Goal: Use online tool/utility: Utilize a website feature to perform a specific function

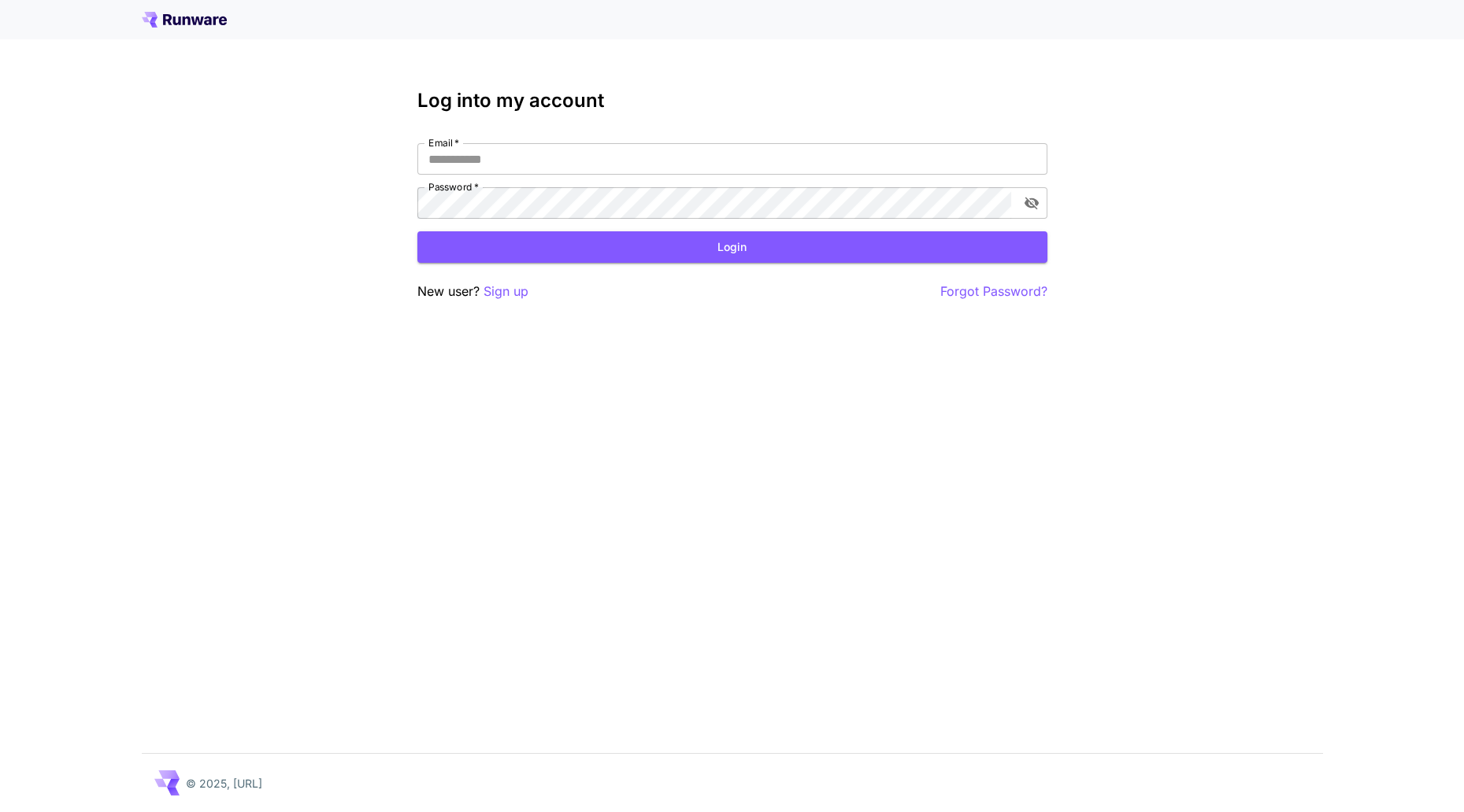
click at [706, 164] on input "Email   *" at bounding box center [732, 159] width 630 height 31
paste input "**********"
type input "**********"
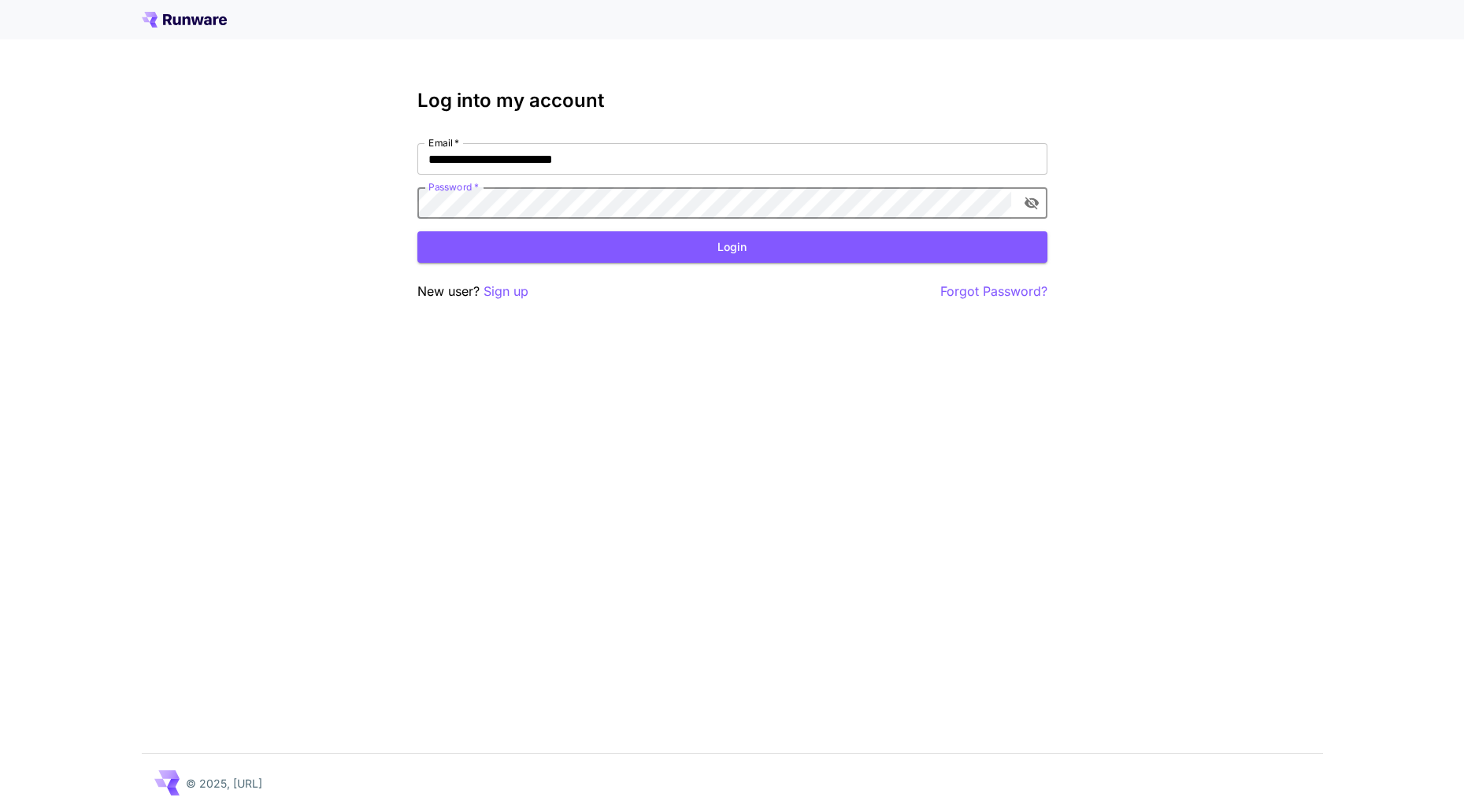
click button "Login" at bounding box center [732, 247] width 630 height 32
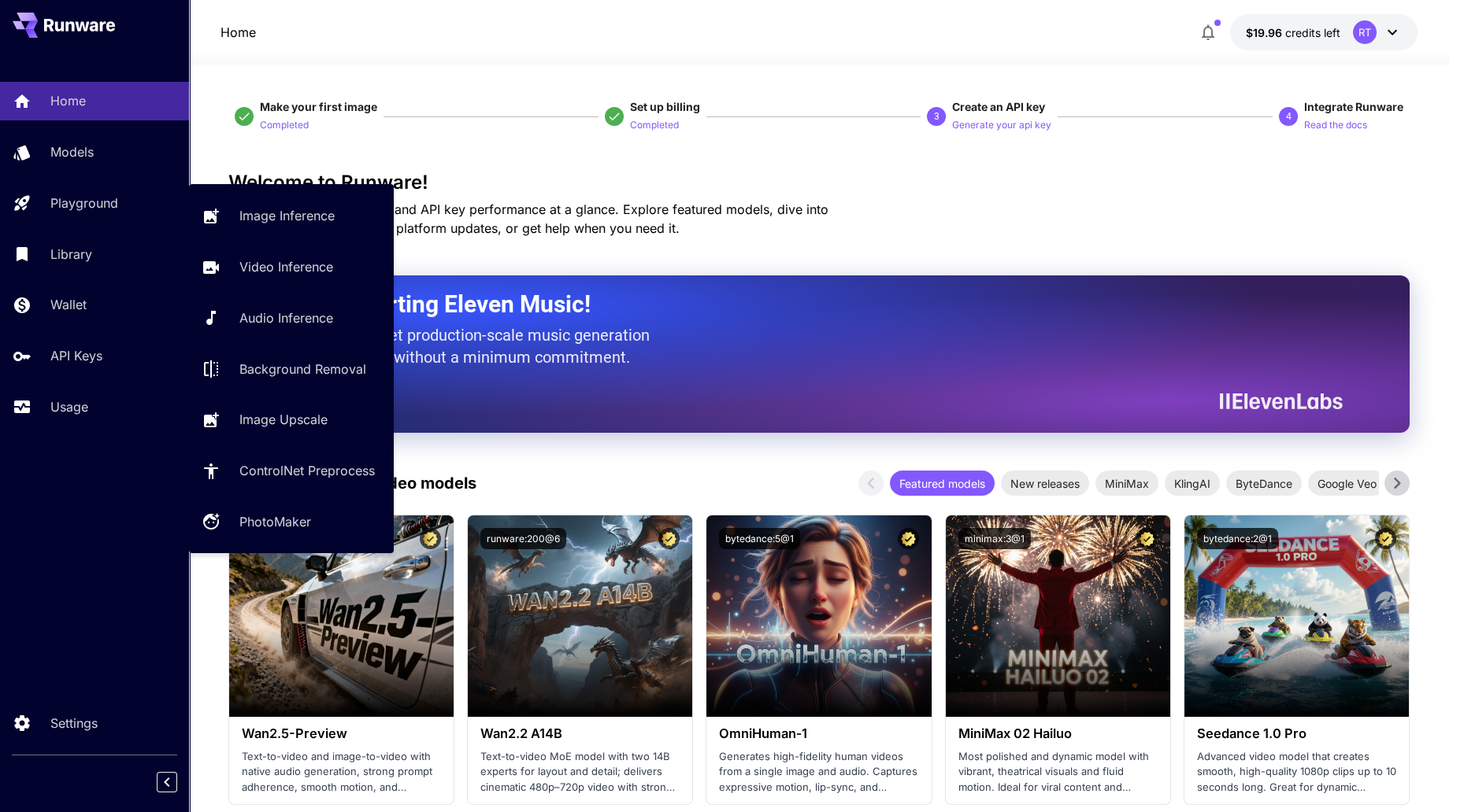
click at [80, 198] on p "Playground" at bounding box center [83, 203] width 68 height 19
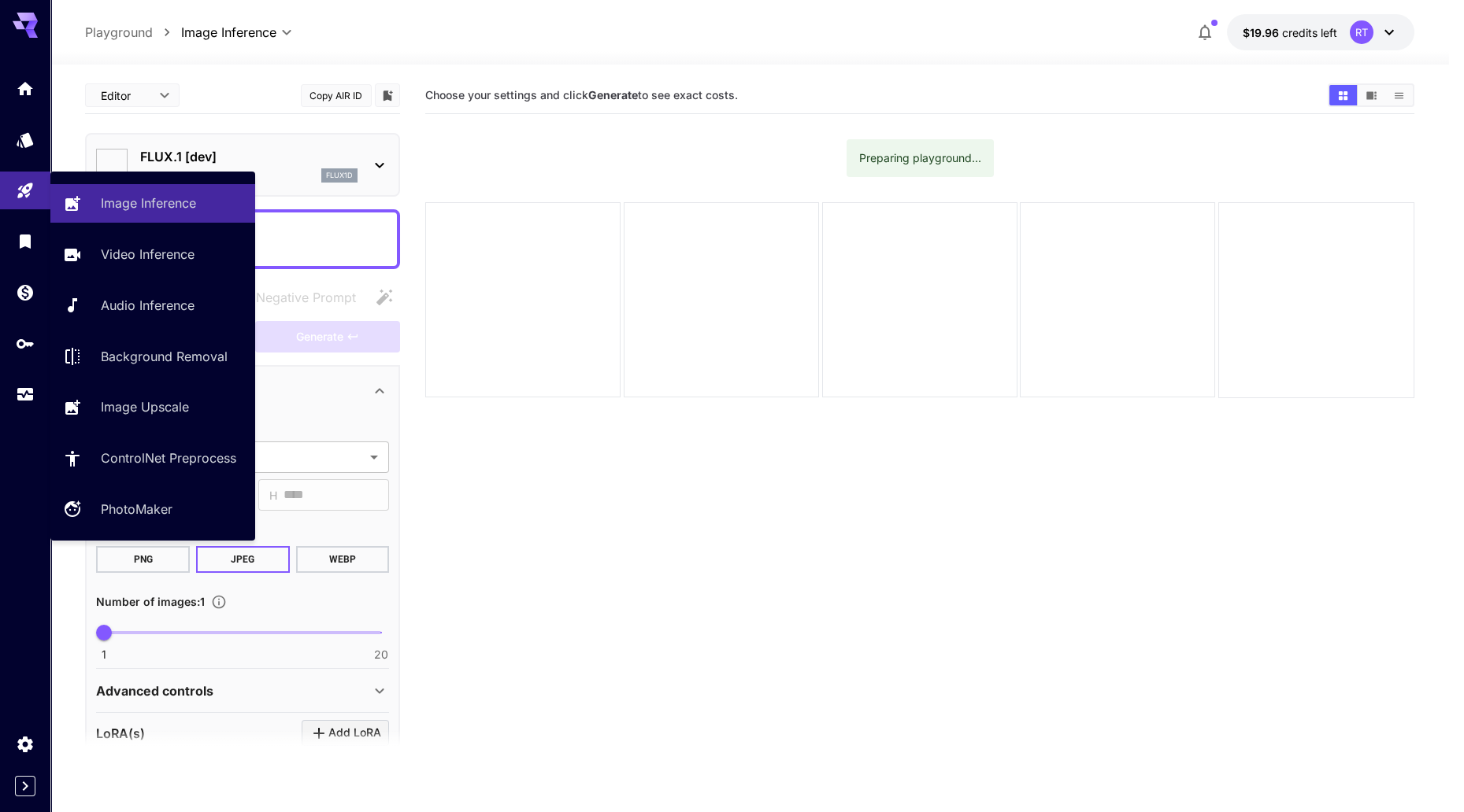
type input "**********"
click at [162, 199] on p "Image Inference" at bounding box center [148, 203] width 95 height 19
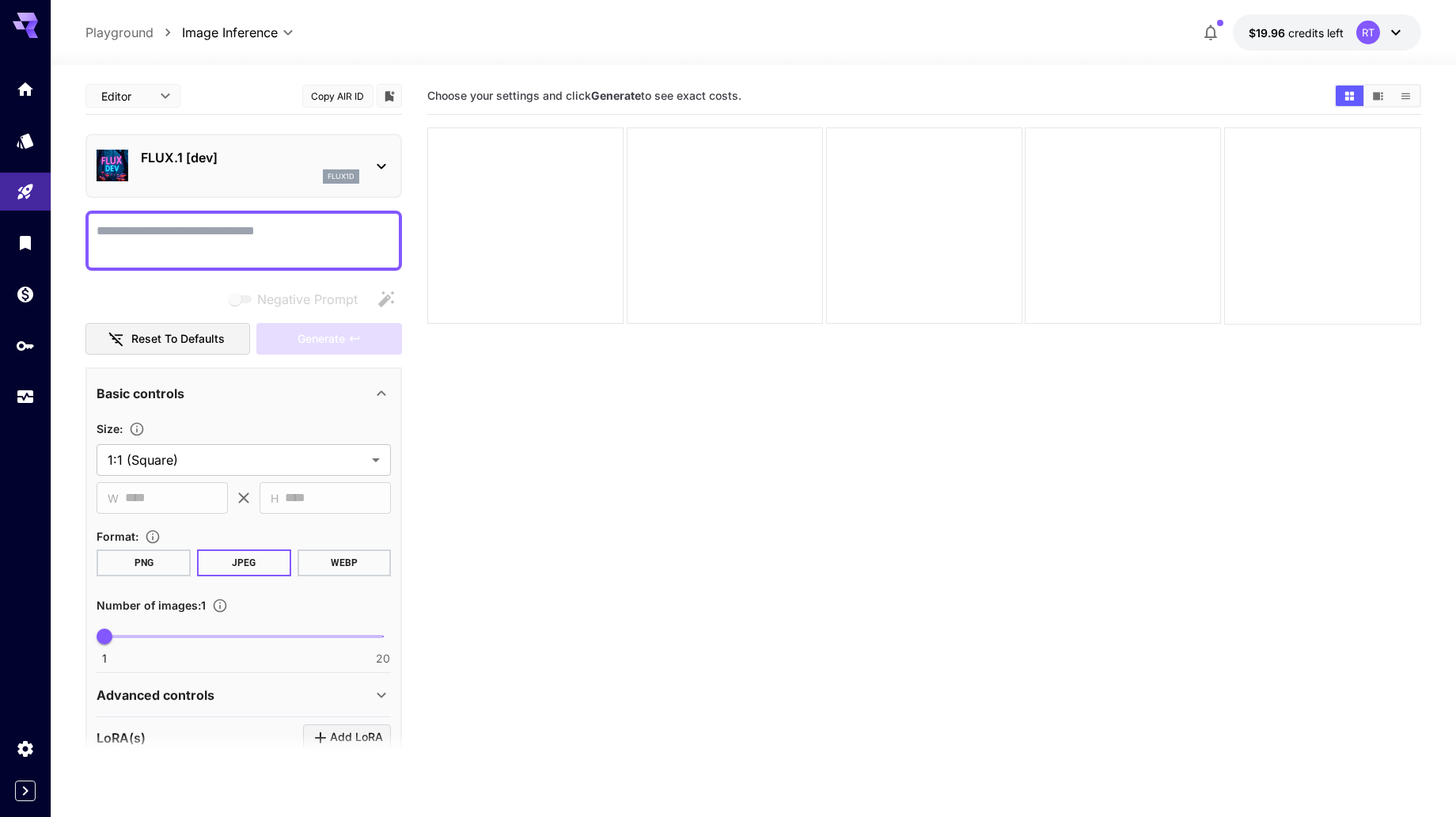
click at [239, 156] on p "FLUX.1 [dev]" at bounding box center [250, 157] width 219 height 19
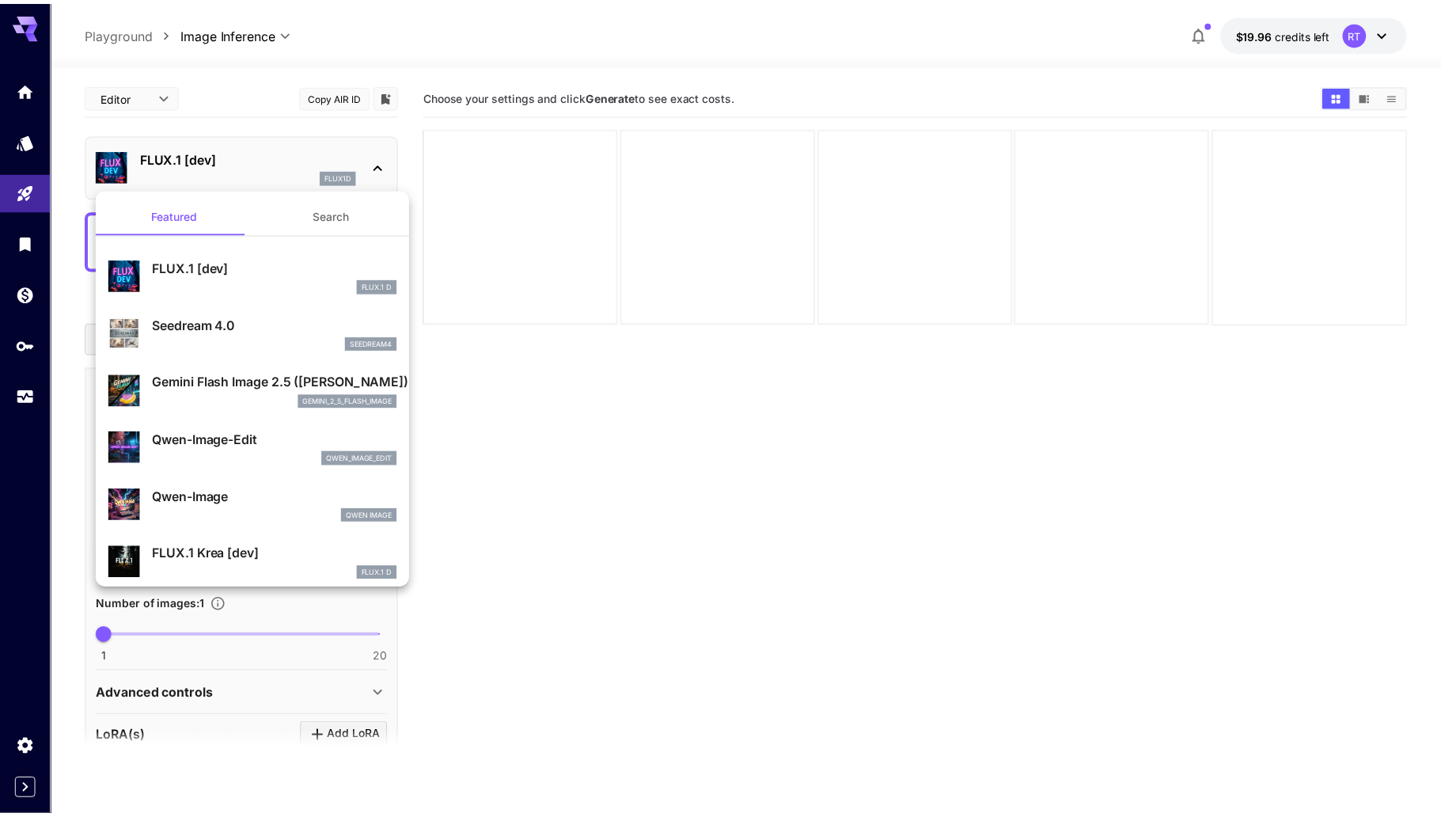
scroll to position [99, 0]
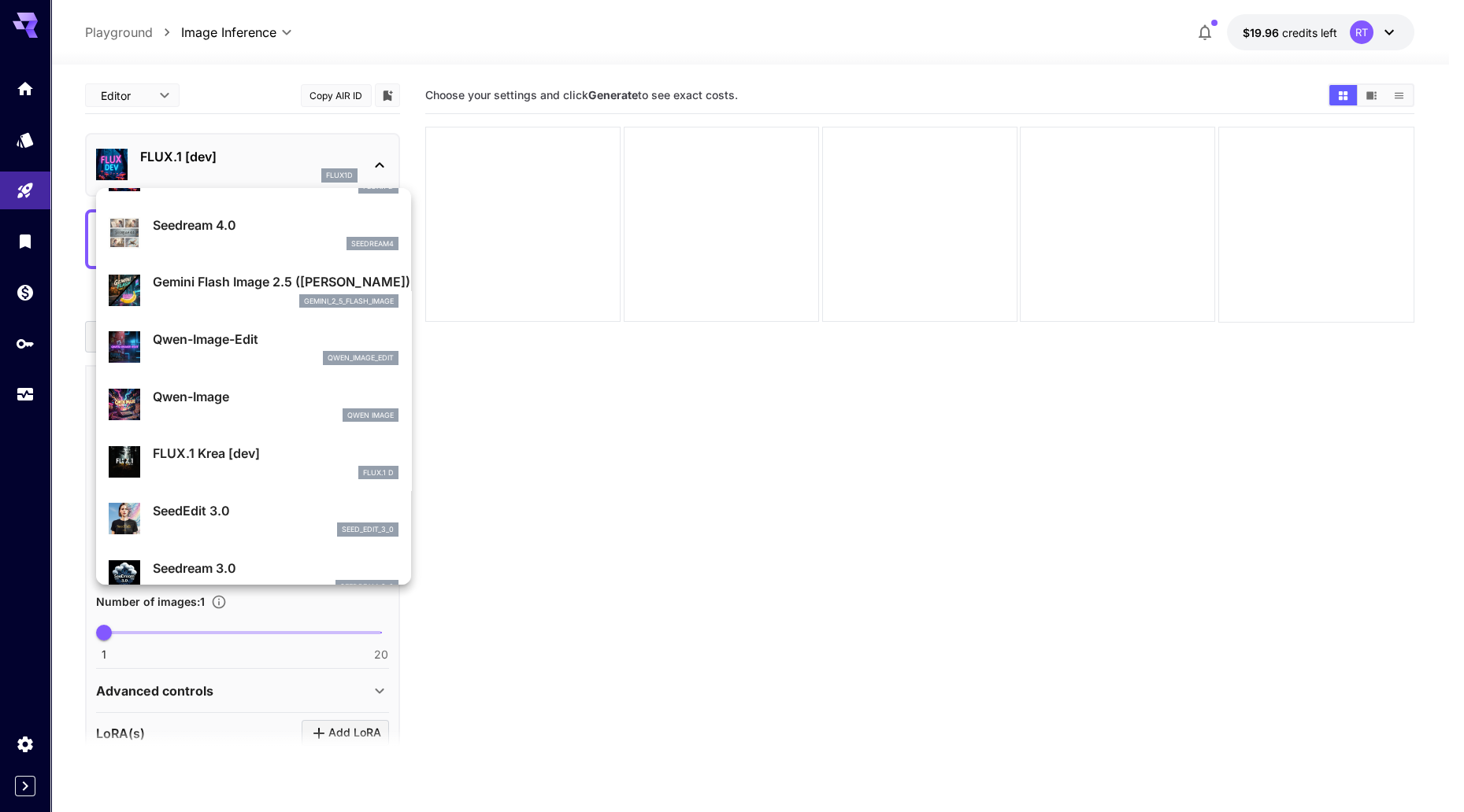
click at [202, 286] on p "Gemini Flash Image 2.5 ([PERSON_NAME])" at bounding box center [275, 281] width 246 height 19
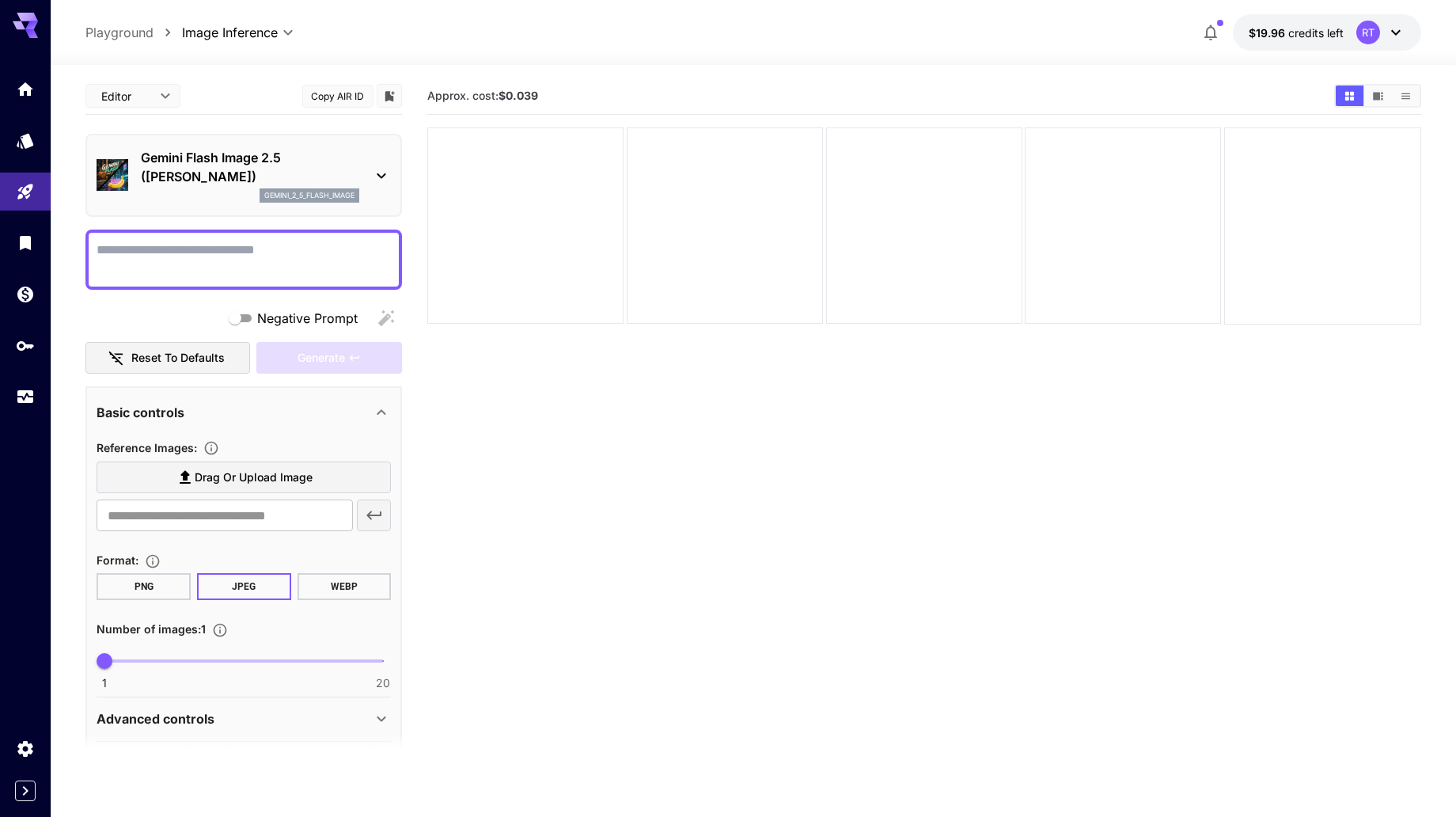
click at [220, 266] on textarea "Negative Prompt" at bounding box center [243, 259] width 295 height 38
paste textarea "**********"
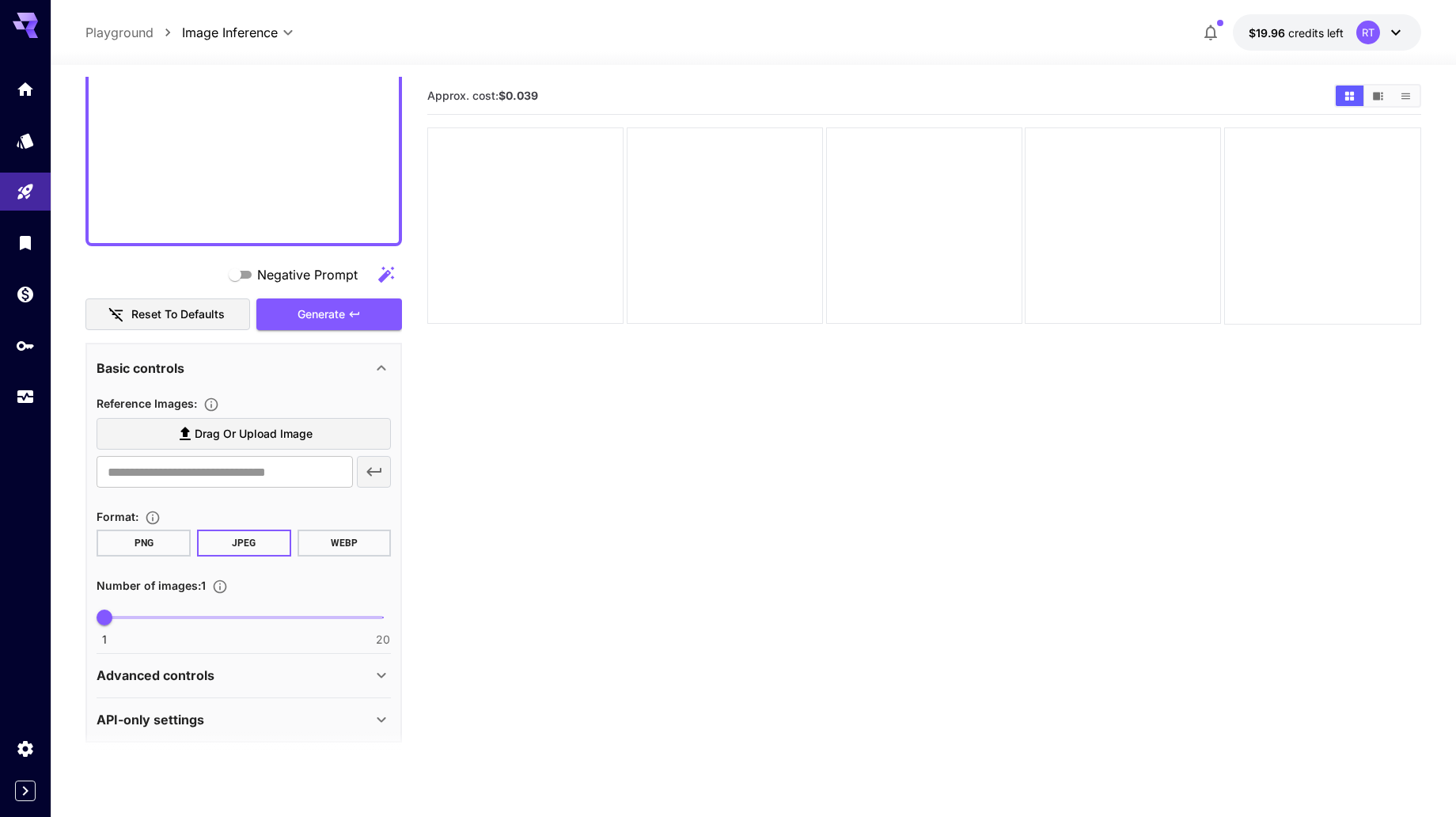
scroll to position [1227, 0]
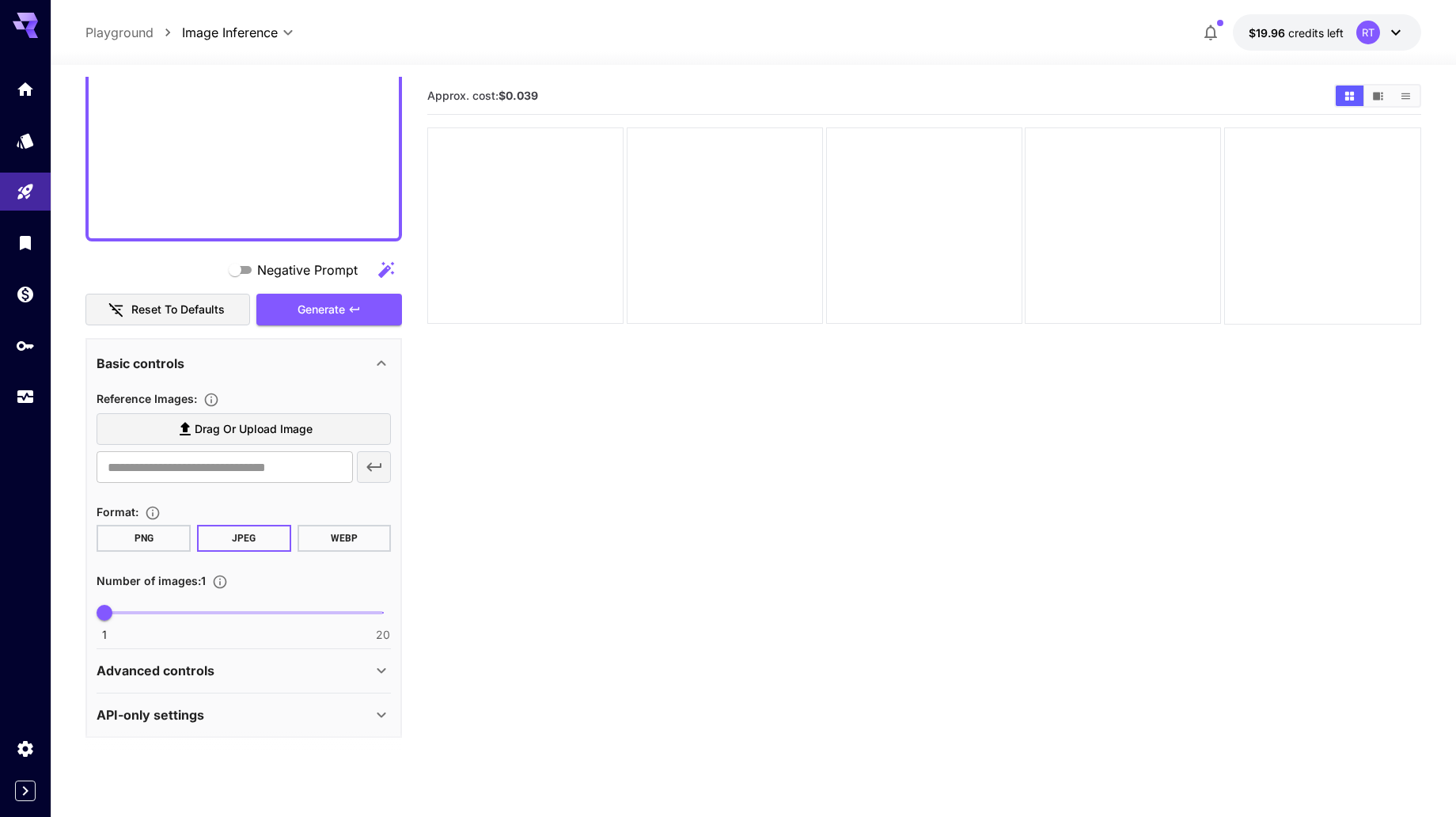
click at [153, 532] on button "PNG" at bounding box center [144, 538] width 95 height 27
click at [345, 314] on span "Generate" at bounding box center [321, 310] width 47 height 20
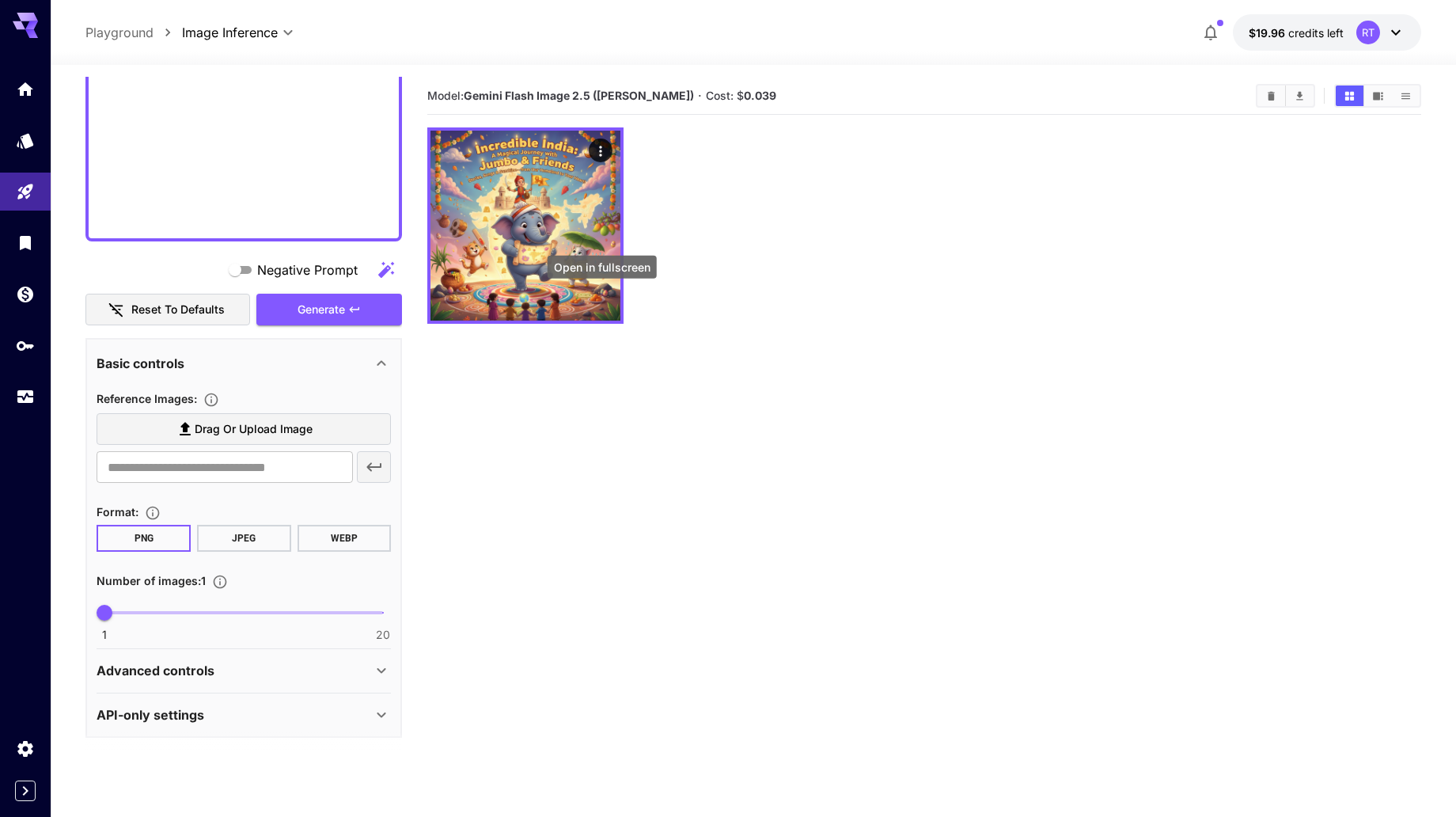
click at [0, 0] on icon "Open in fullscreen" at bounding box center [0, 0] width 0 height 0
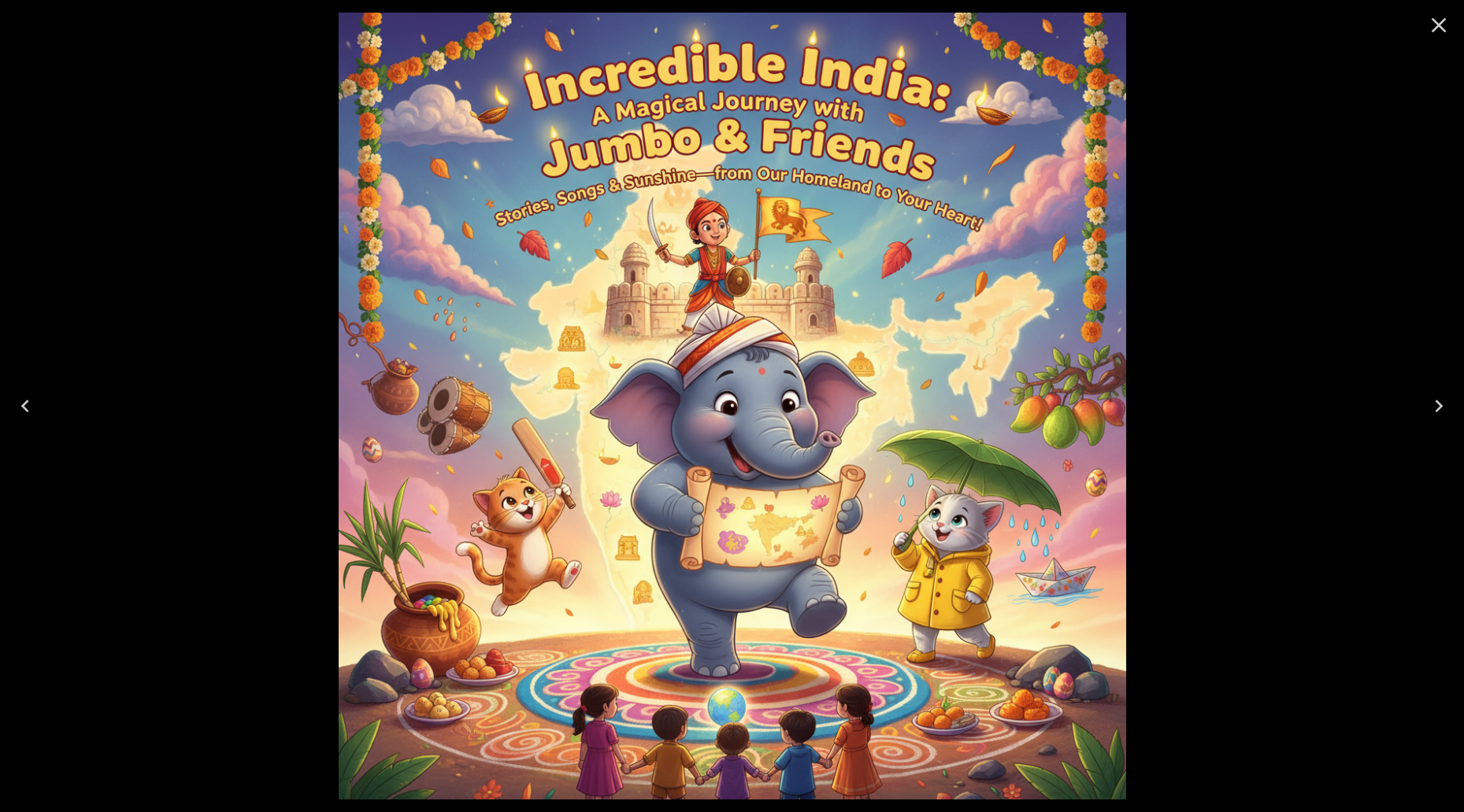
click at [1444, 34] on icon "Close" at bounding box center [1439, 25] width 25 height 25
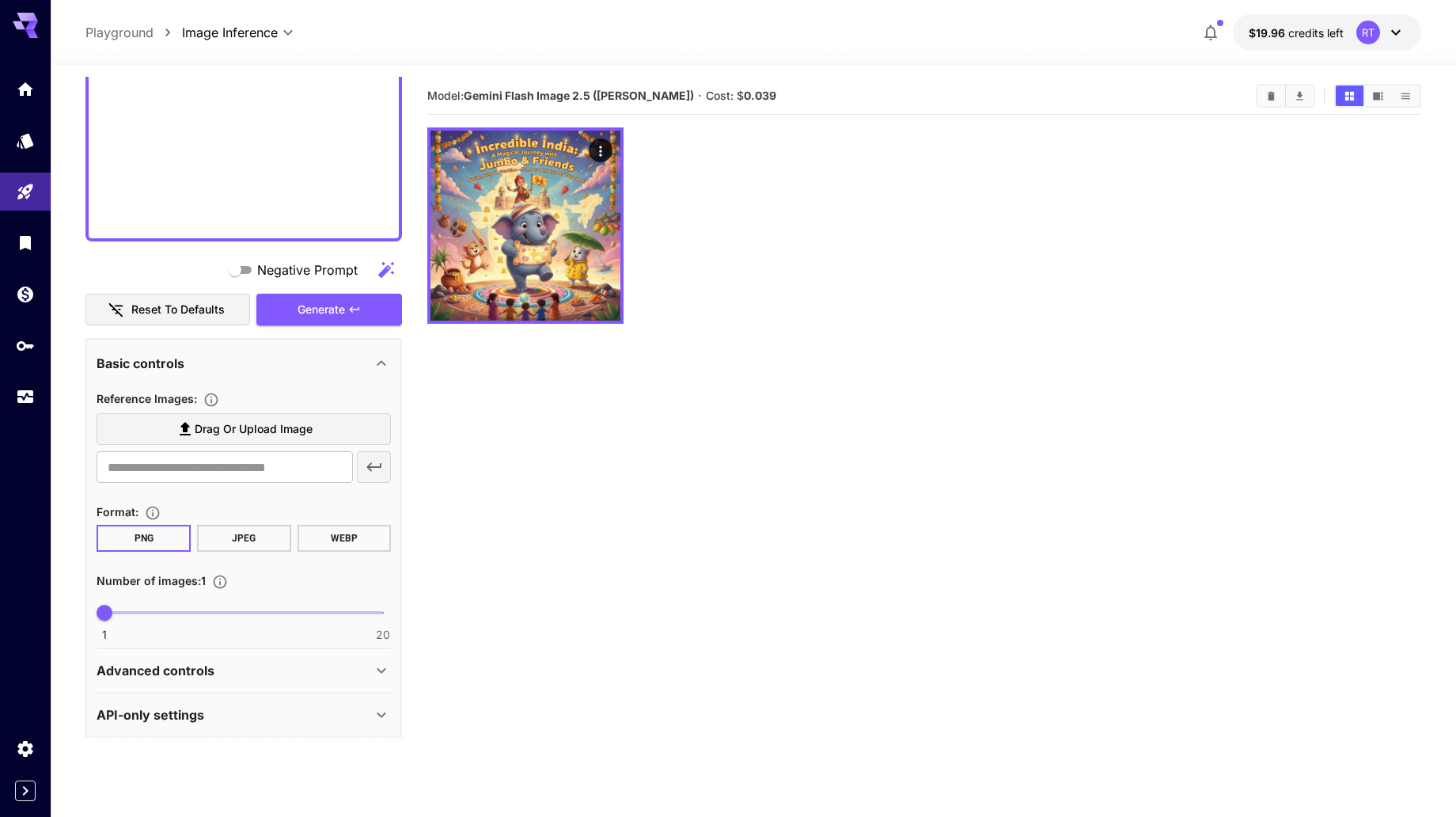
paste textarea "**********"
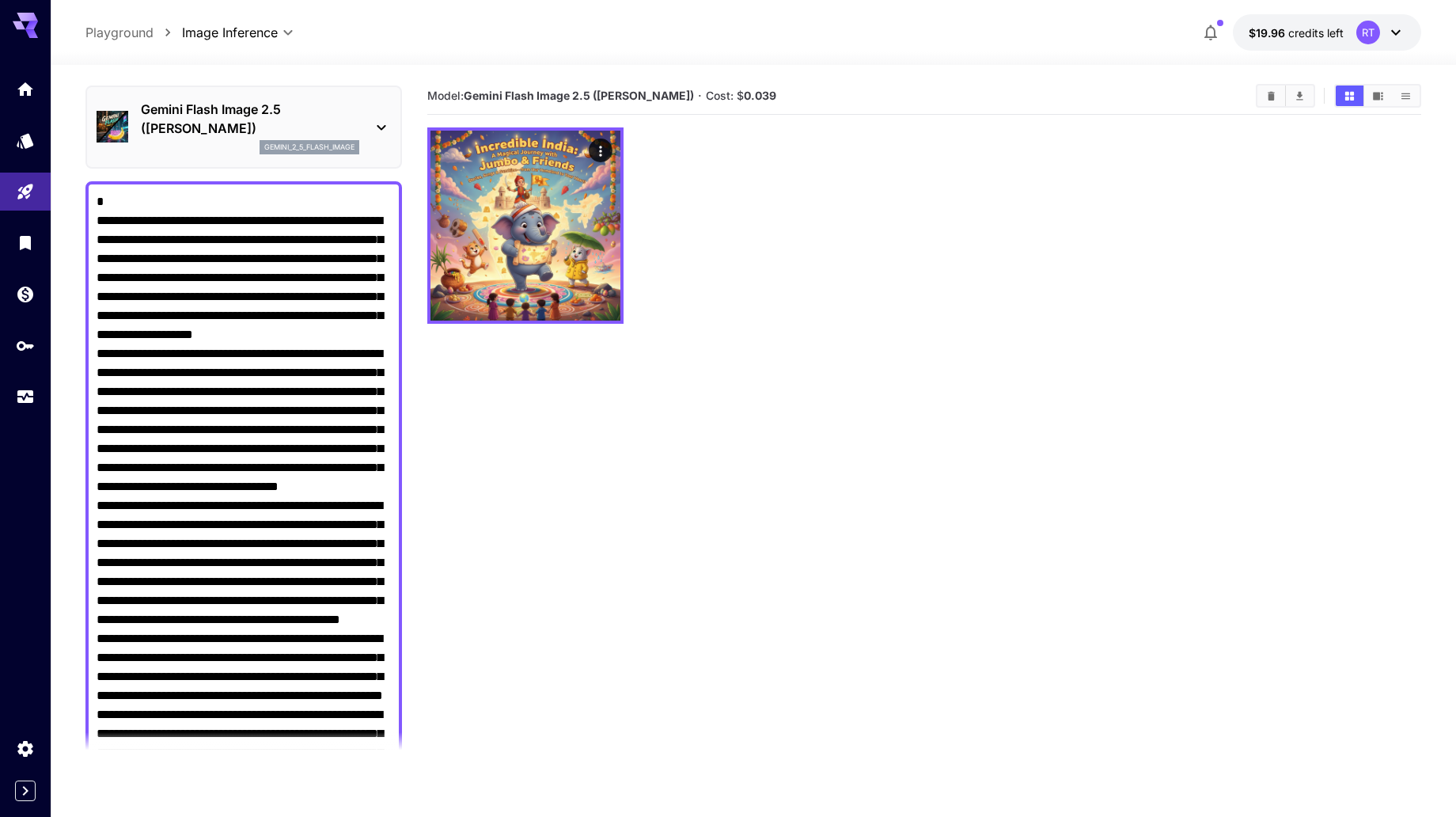
scroll to position [0, 0]
type textarea "**********"
click at [447, 445] on section "Model: Gemini Flash Image 2.5 (Nano Banana) · Cost: $ 0.039" at bounding box center [924, 486] width 993 height 817
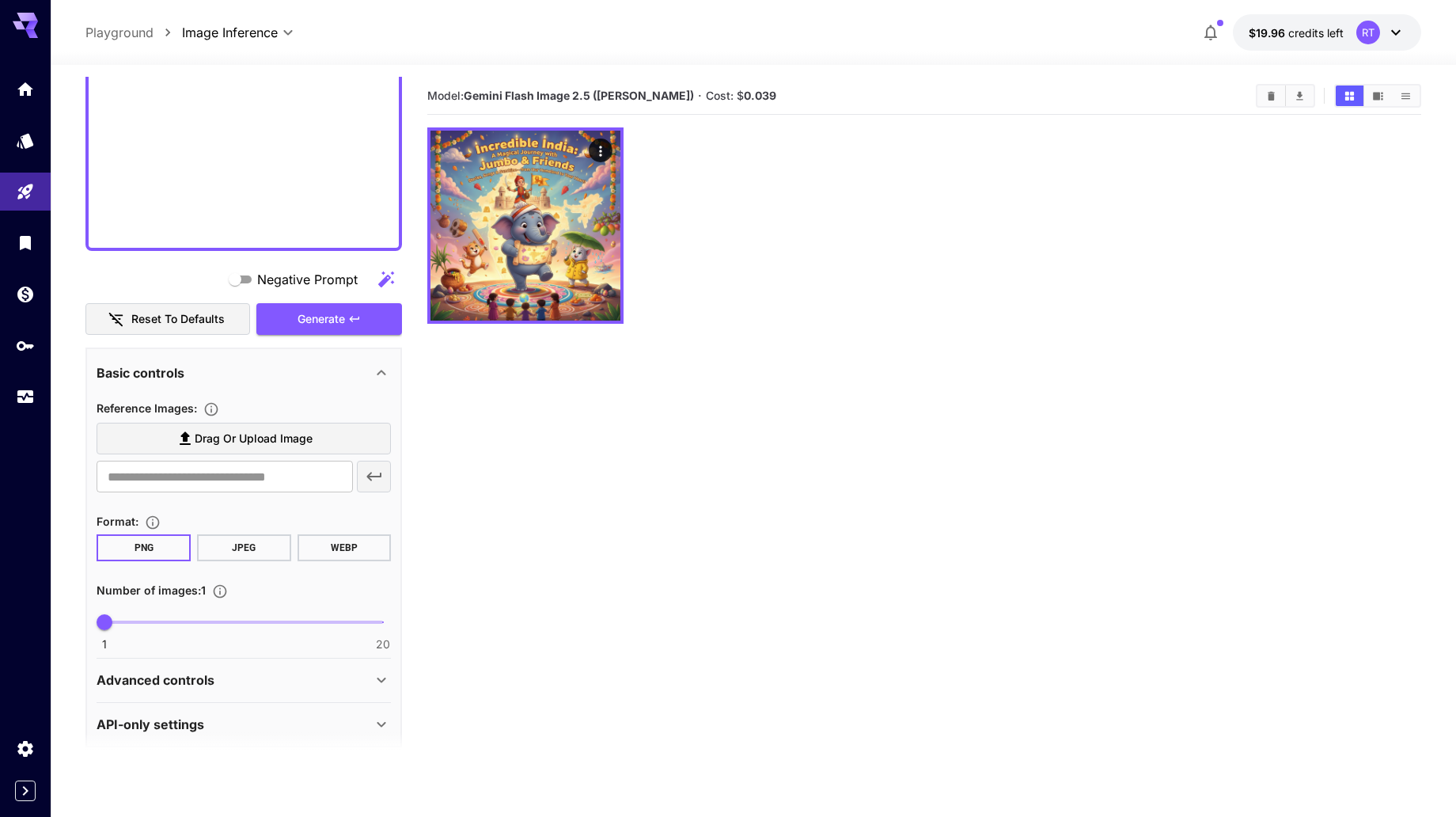
scroll to position [1265, 0]
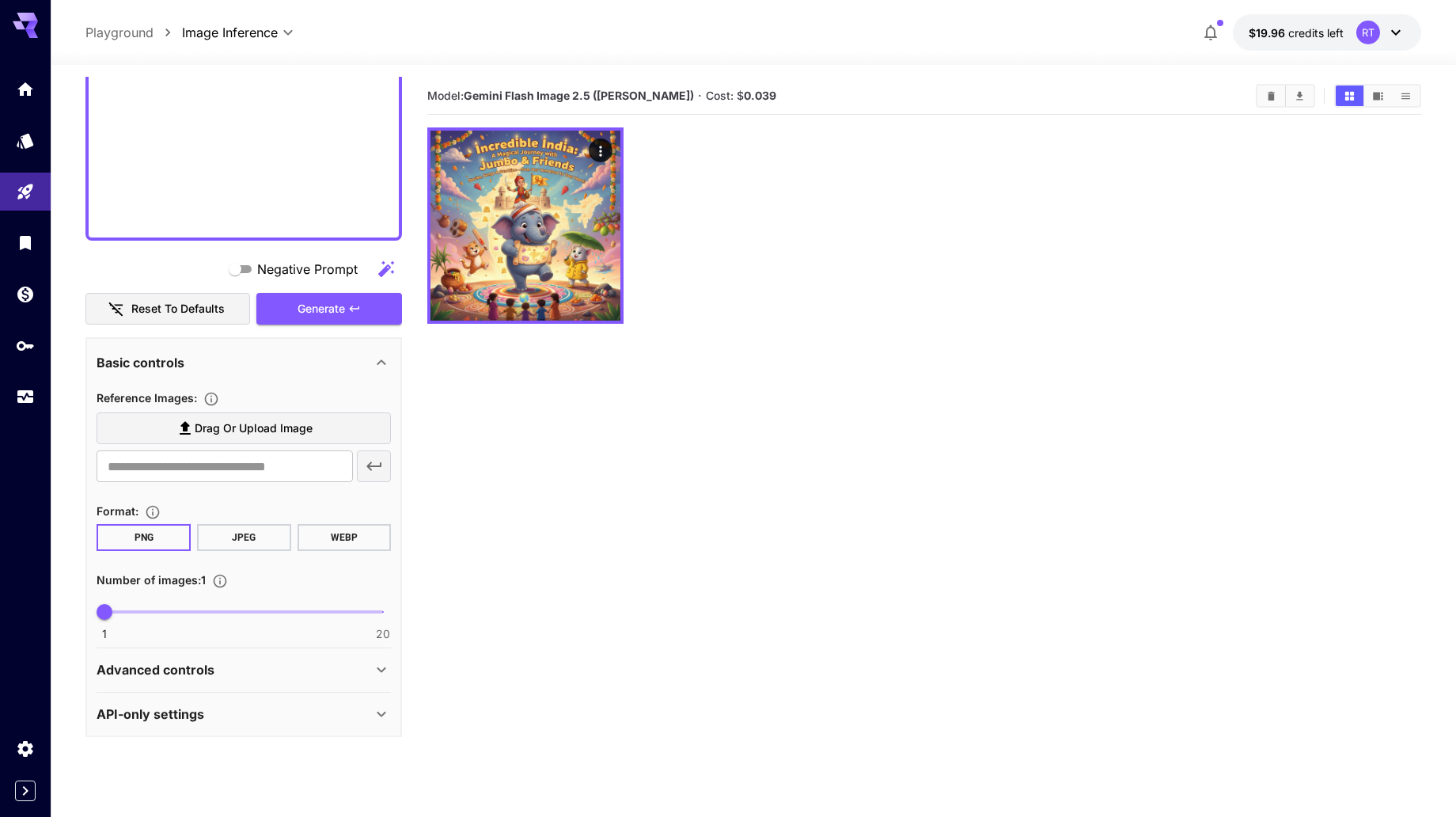
click at [228, 427] on span "Drag or upload image" at bounding box center [254, 429] width 118 height 20
click at [0, 0] on input "Drag or upload image" at bounding box center [0, 0] width 0 height 0
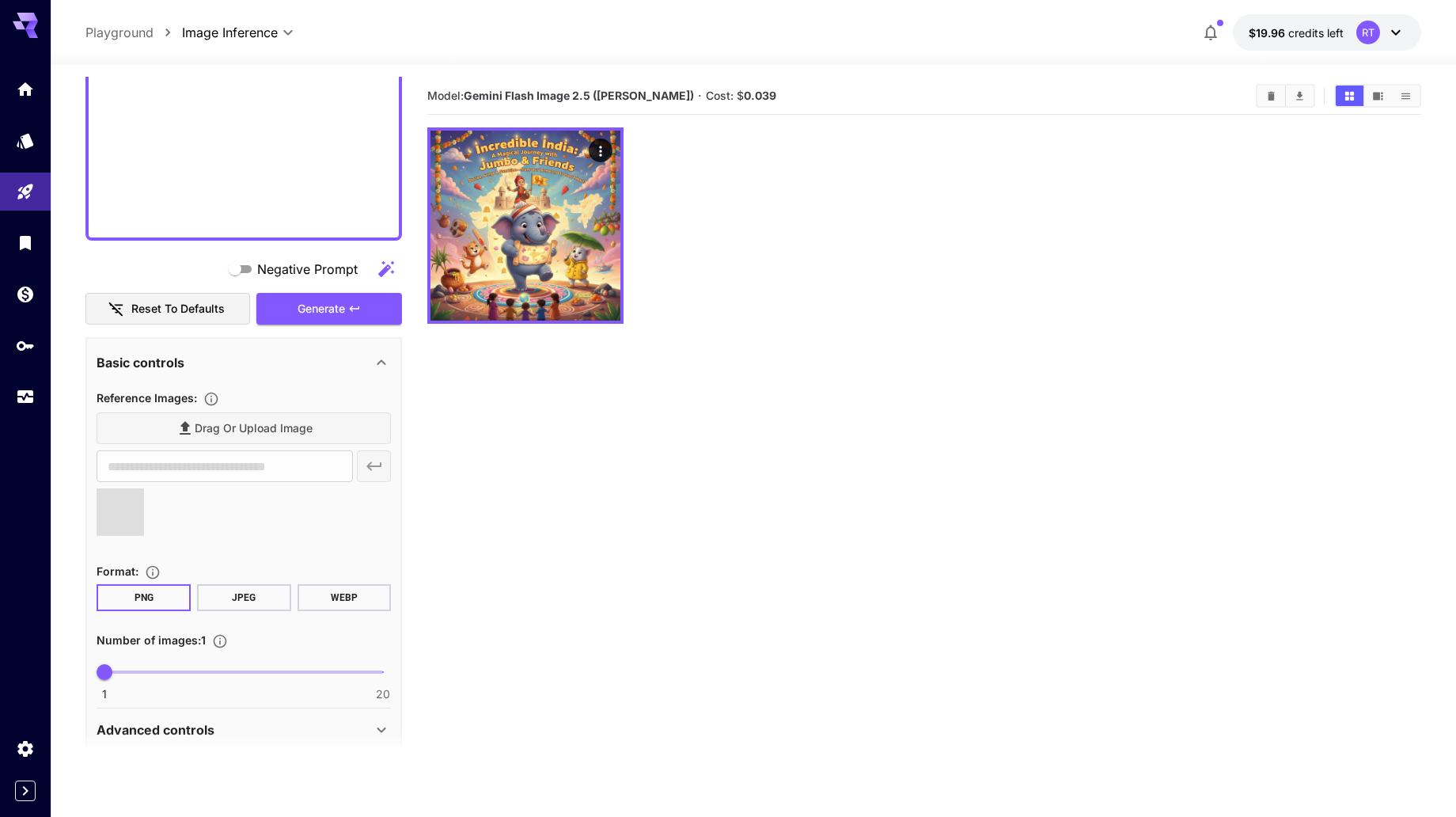
type input "**********"
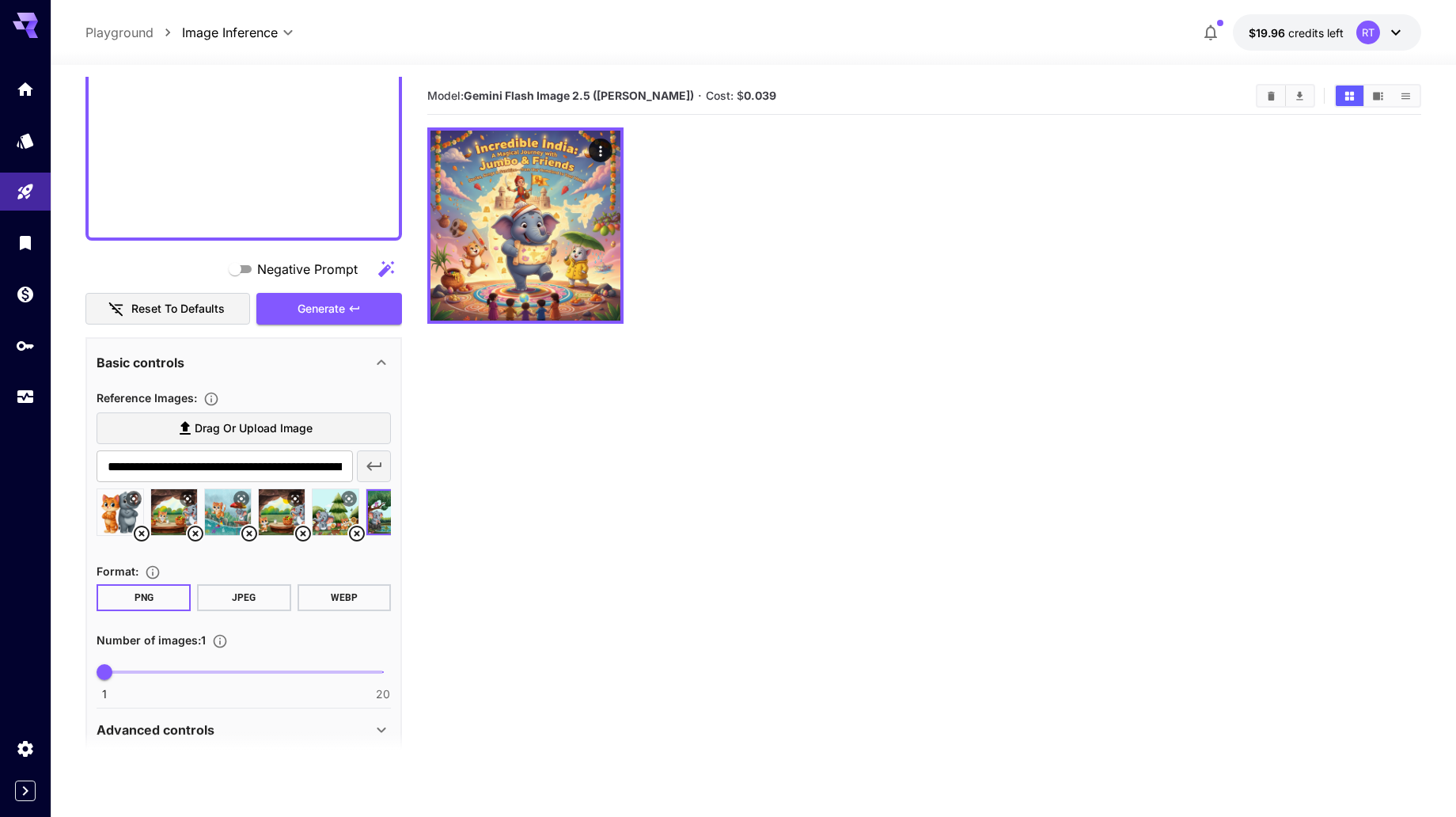
click at [345, 308] on span "Generate" at bounding box center [321, 309] width 47 height 20
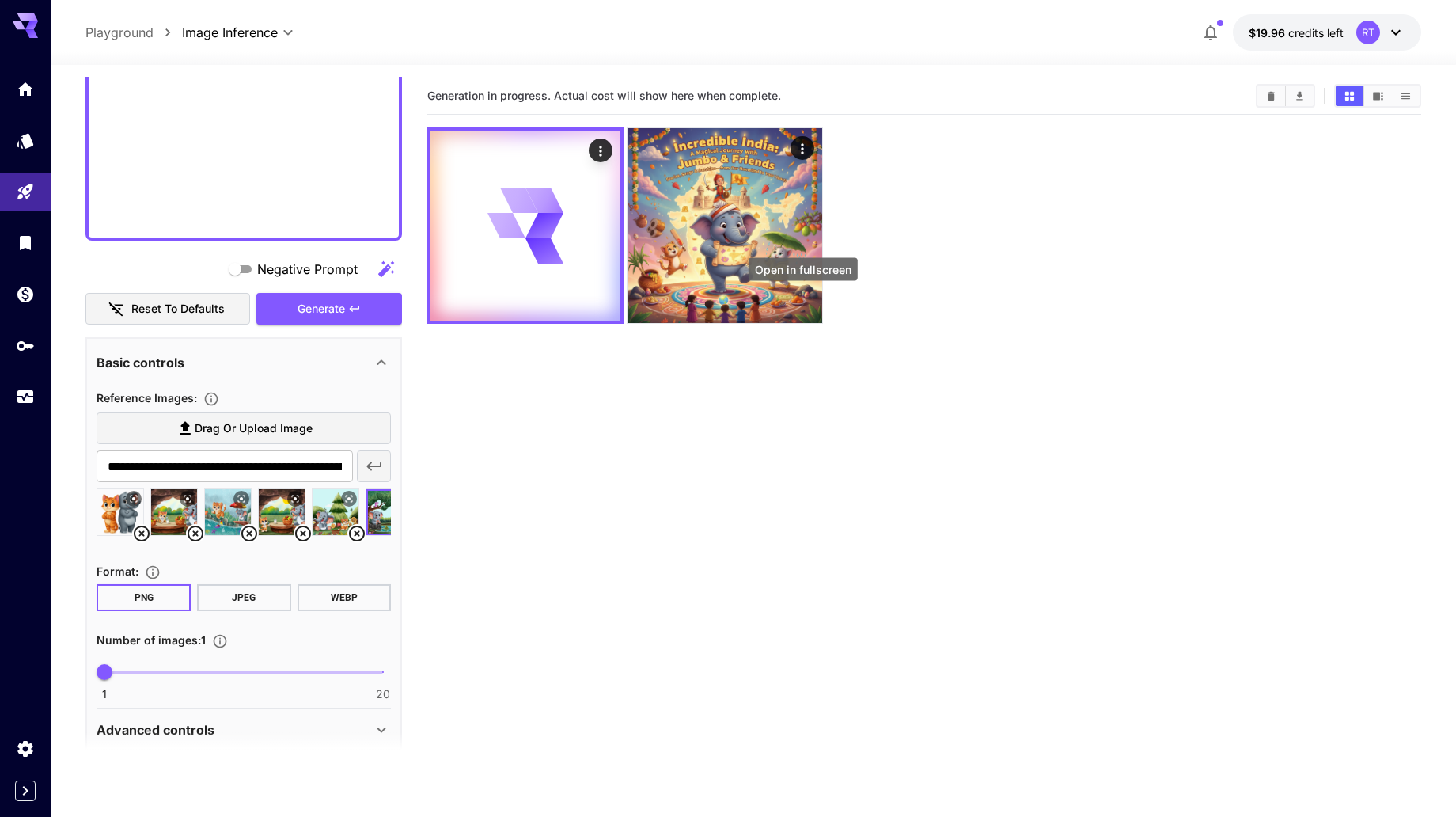
click at [0, 0] on icon "Open in fullscreen" at bounding box center [0, 0] width 0 height 0
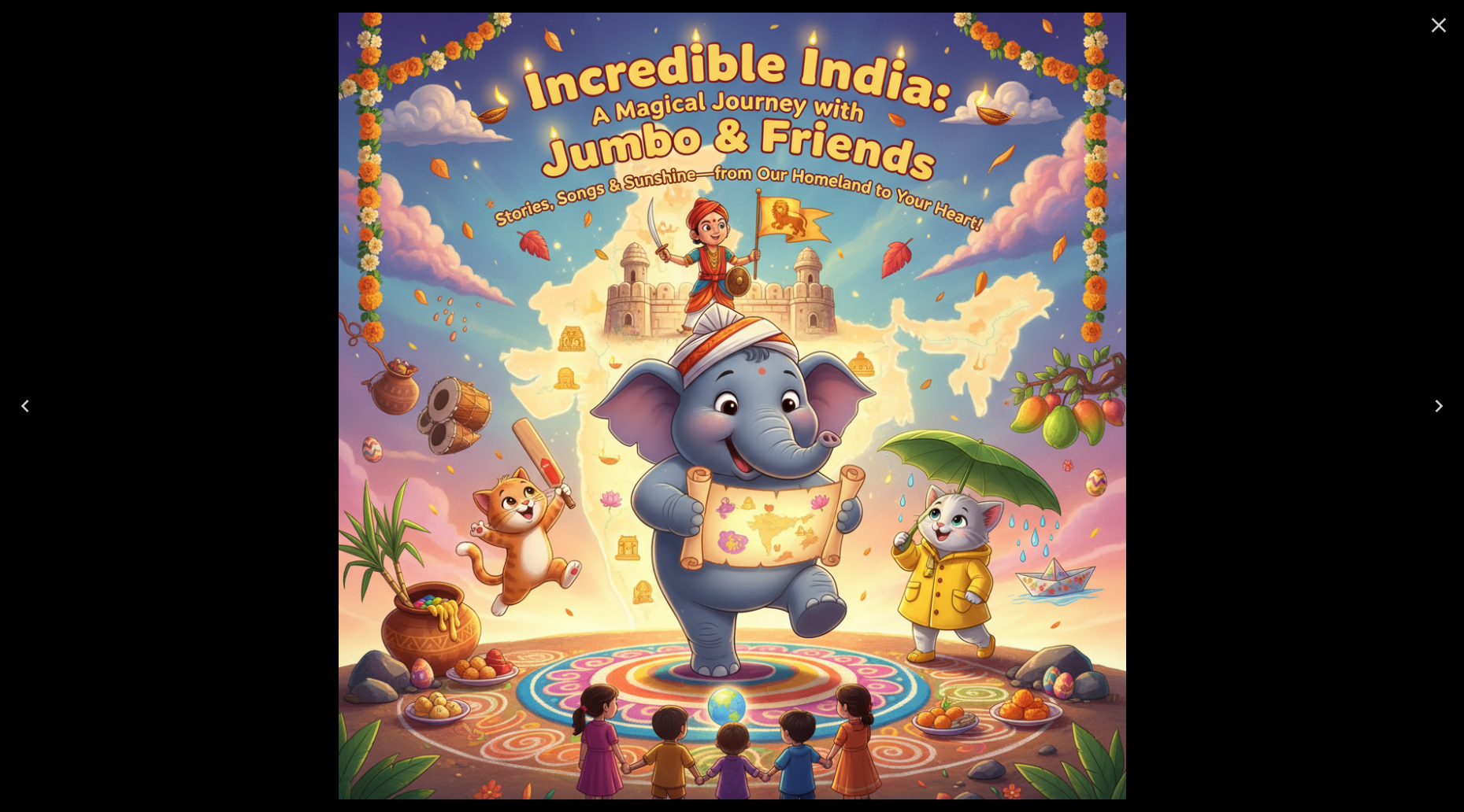
click at [1428, 19] on icon "Close" at bounding box center [1439, 25] width 25 height 25
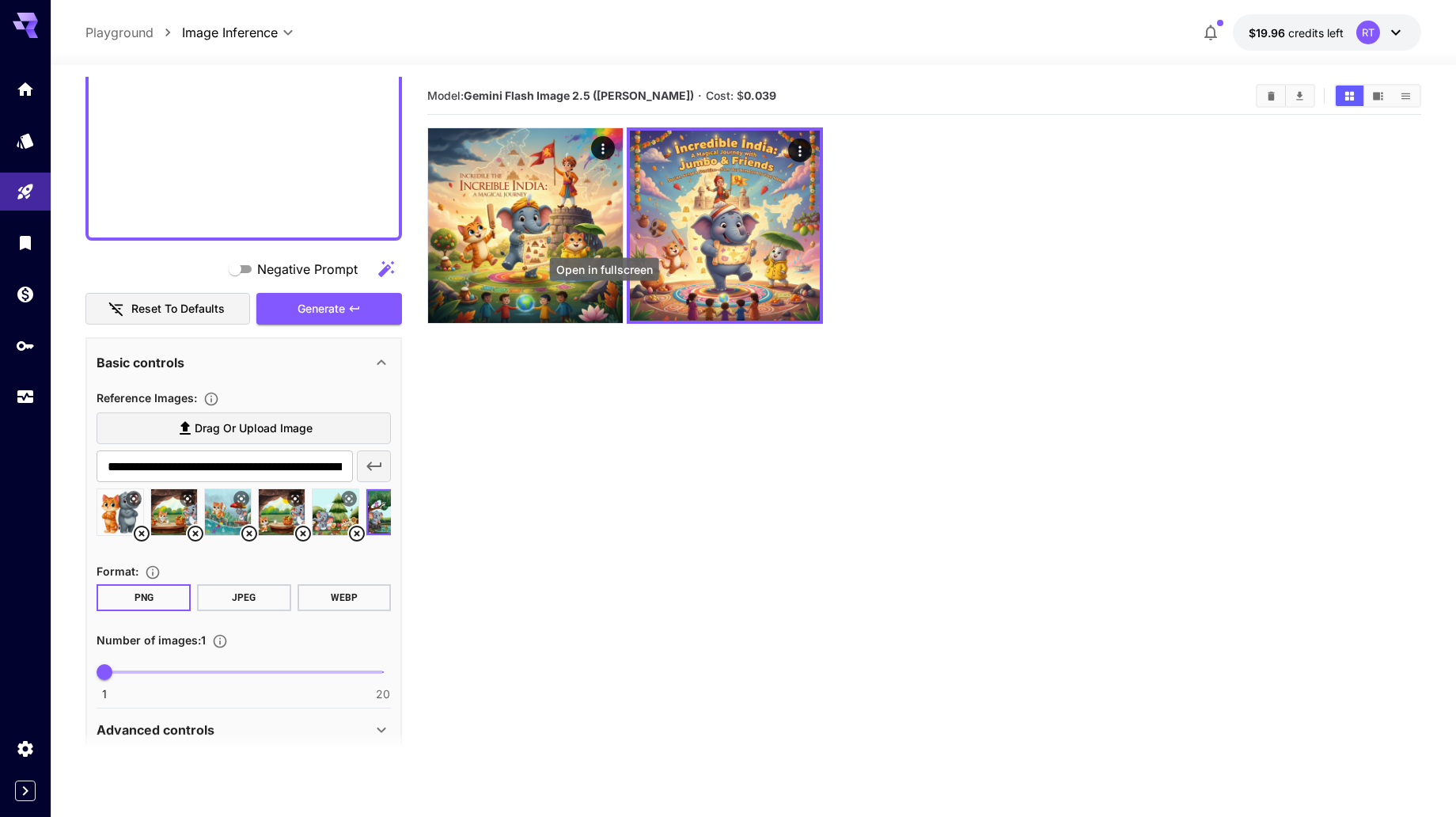
click at [0, 0] on icon "Open in fullscreen" at bounding box center [0, 0] width 0 height 0
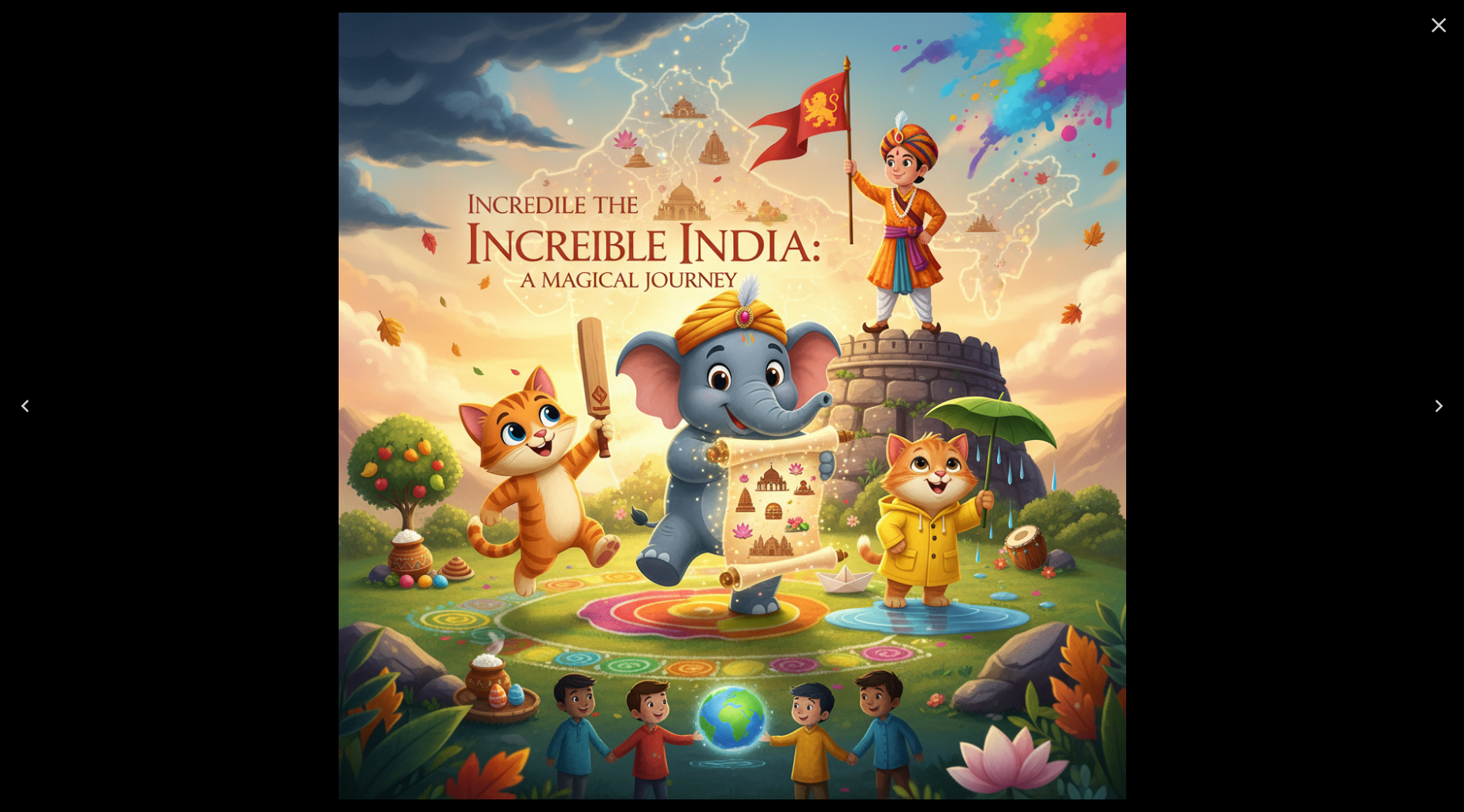
click at [1436, 25] on icon "Close" at bounding box center [1439, 25] width 25 height 25
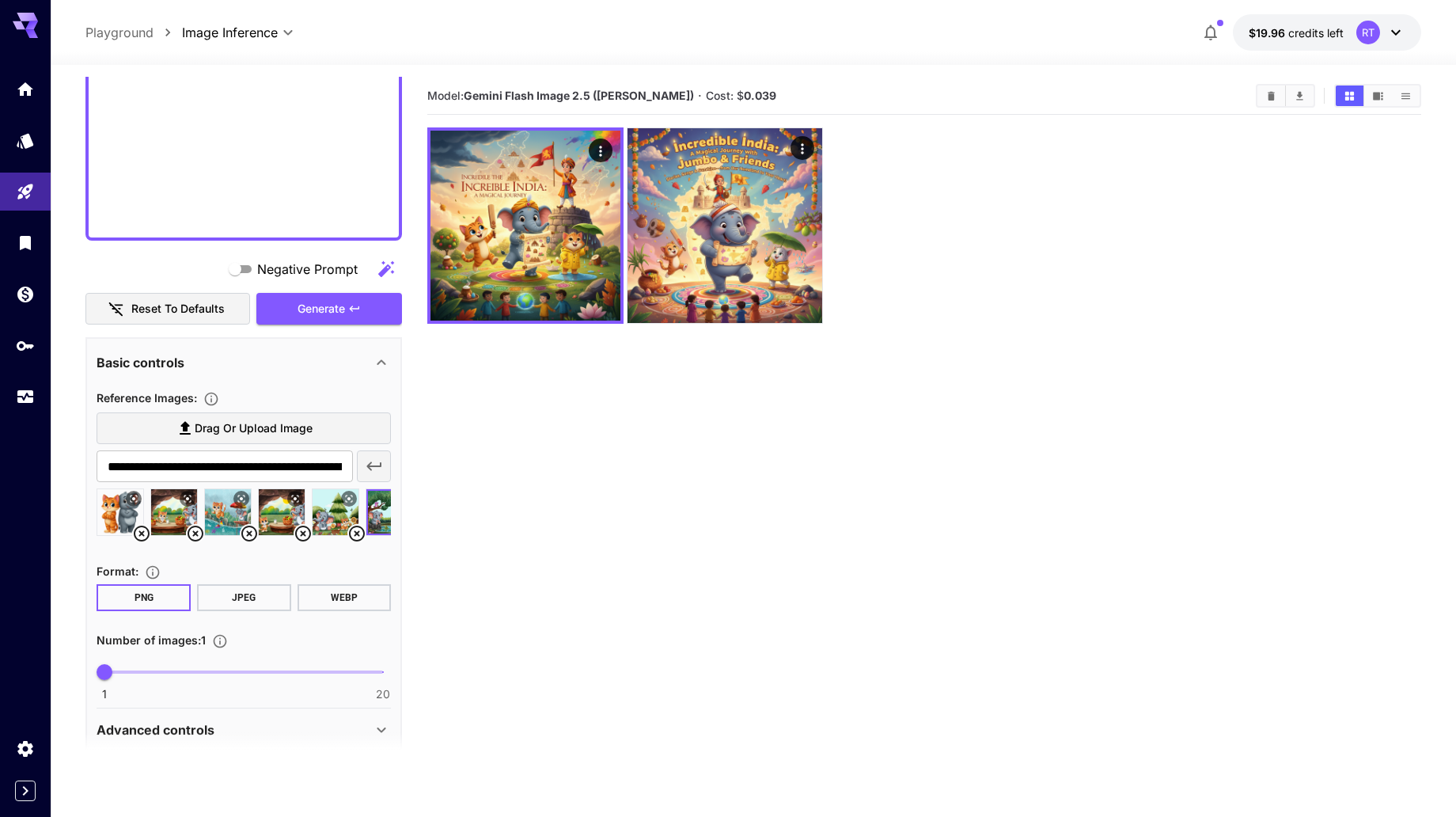
click at [0, 0] on icon "Open in fullscreen" at bounding box center [0, 0] width 0 height 0
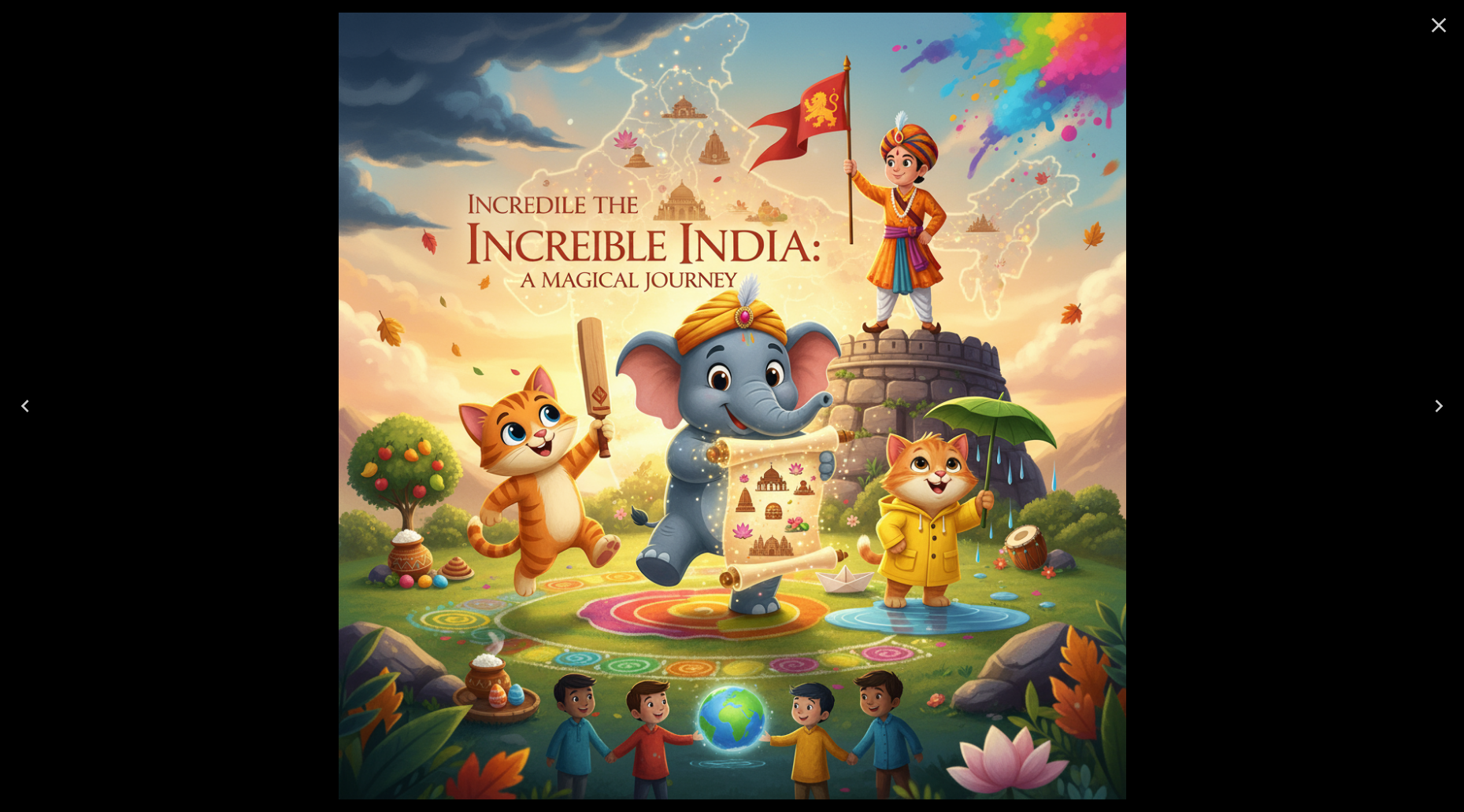
click at [1228, 305] on div at bounding box center [732, 406] width 1464 height 812
drag, startPoint x: 1427, startPoint y: 20, endPoint x: 949, endPoint y: 83, distance: 482.1
click at [1427, 20] on icon "Close" at bounding box center [1439, 25] width 25 height 25
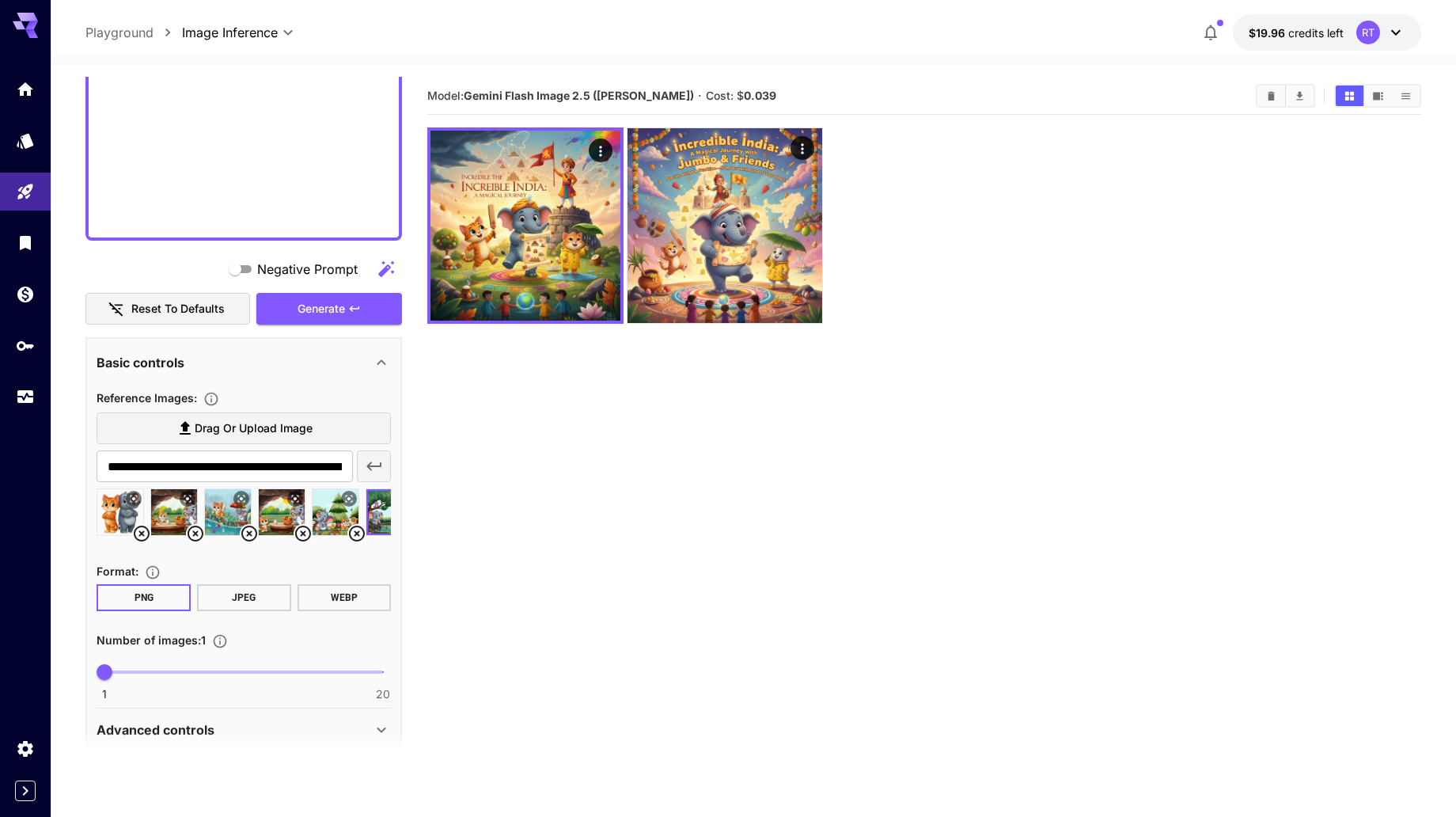
paste textarea "**********"
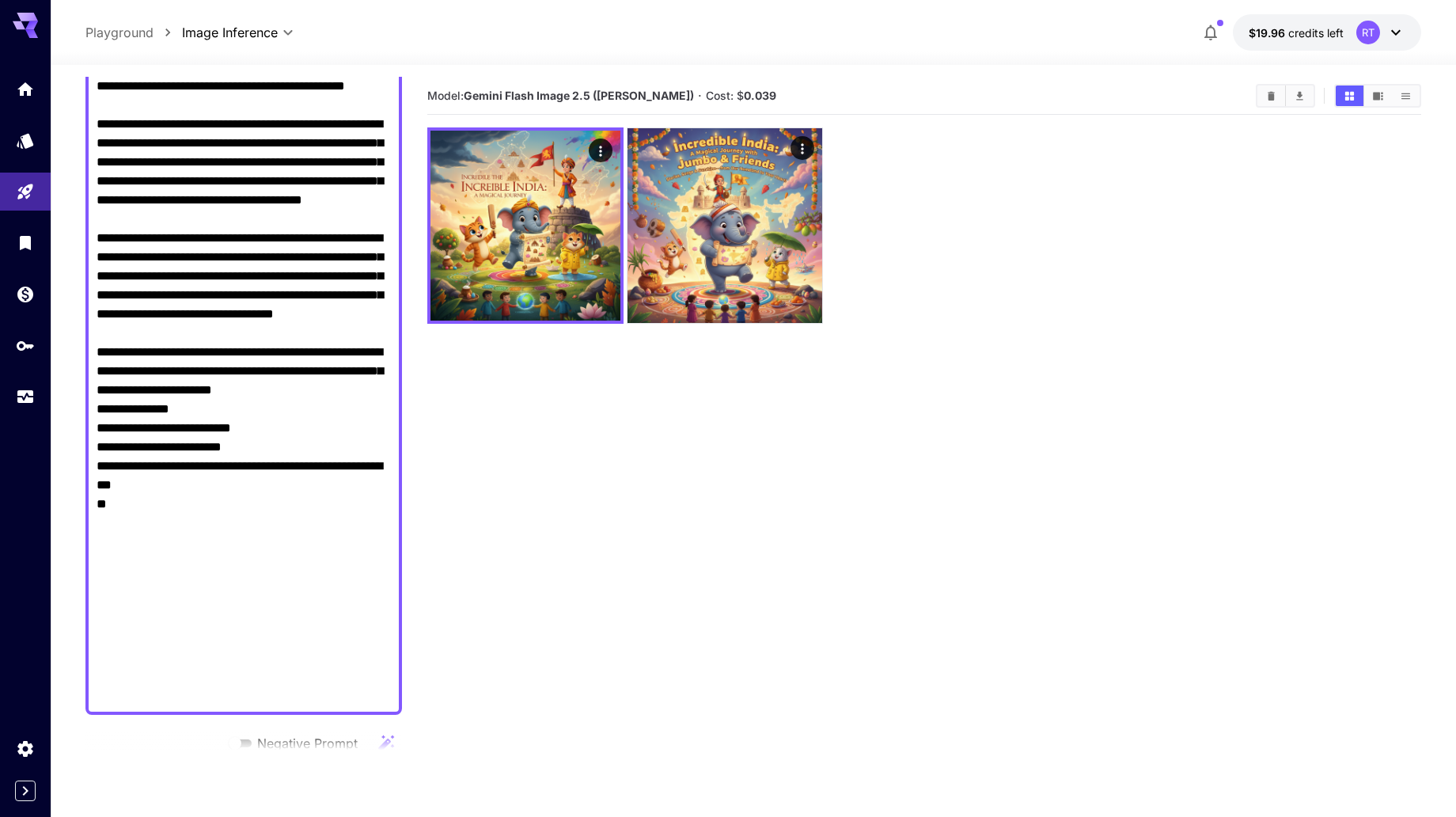
scroll to position [1197, 0]
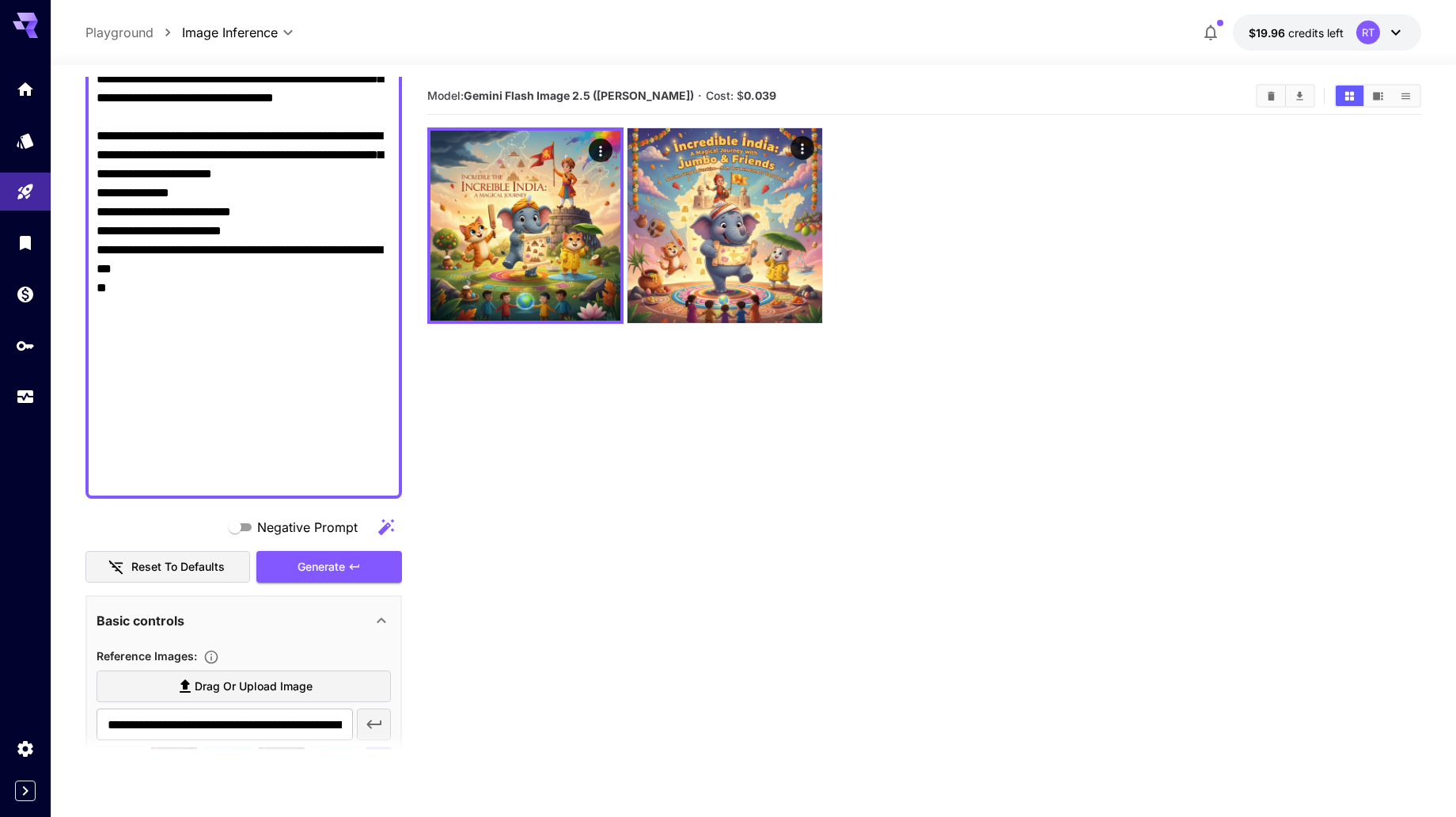
click at [338, 558] on span "Generate" at bounding box center [321, 568] width 47 height 20
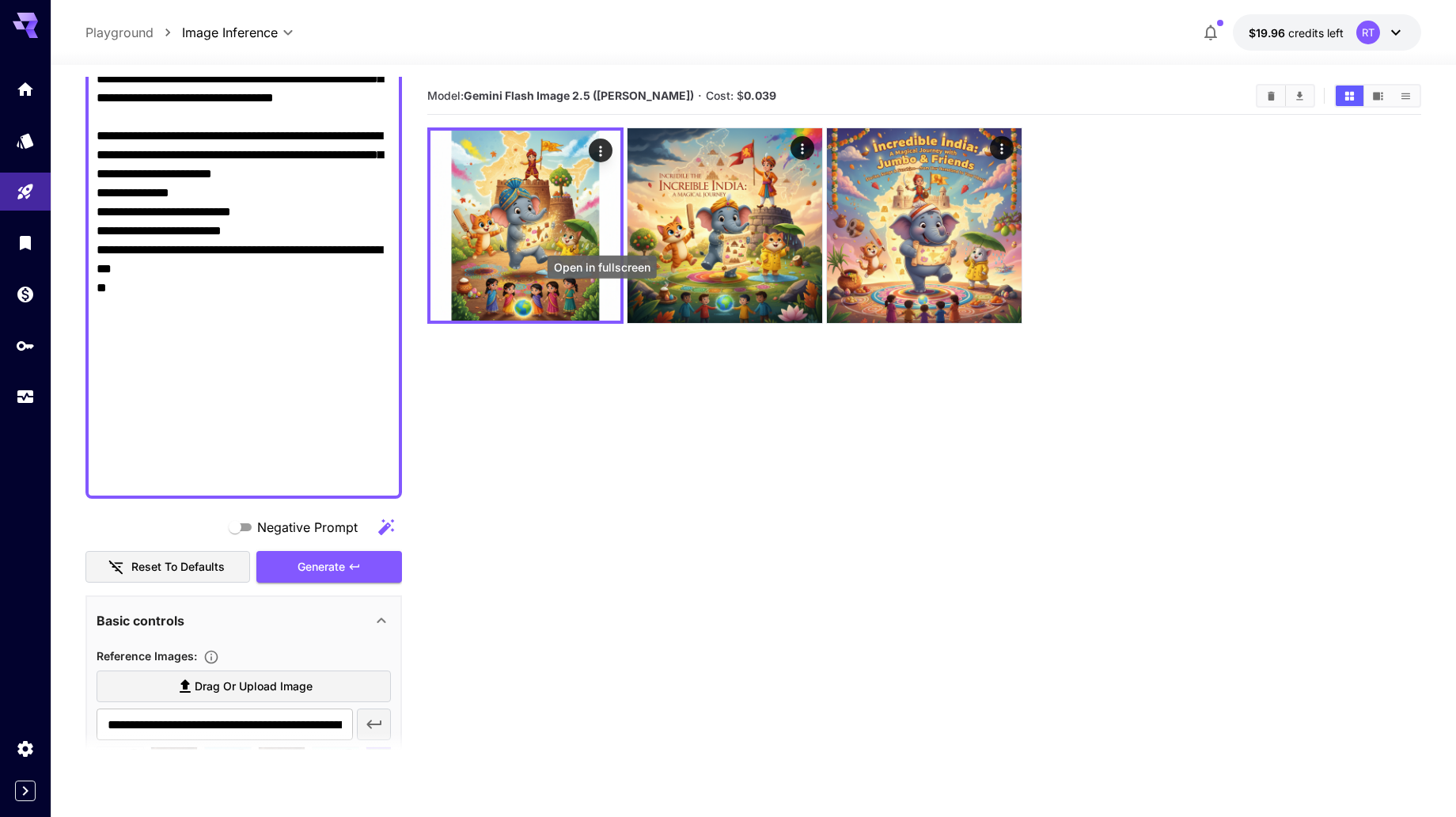
click at [0, 0] on icon "Open in fullscreen" at bounding box center [0, 0] width 0 height 0
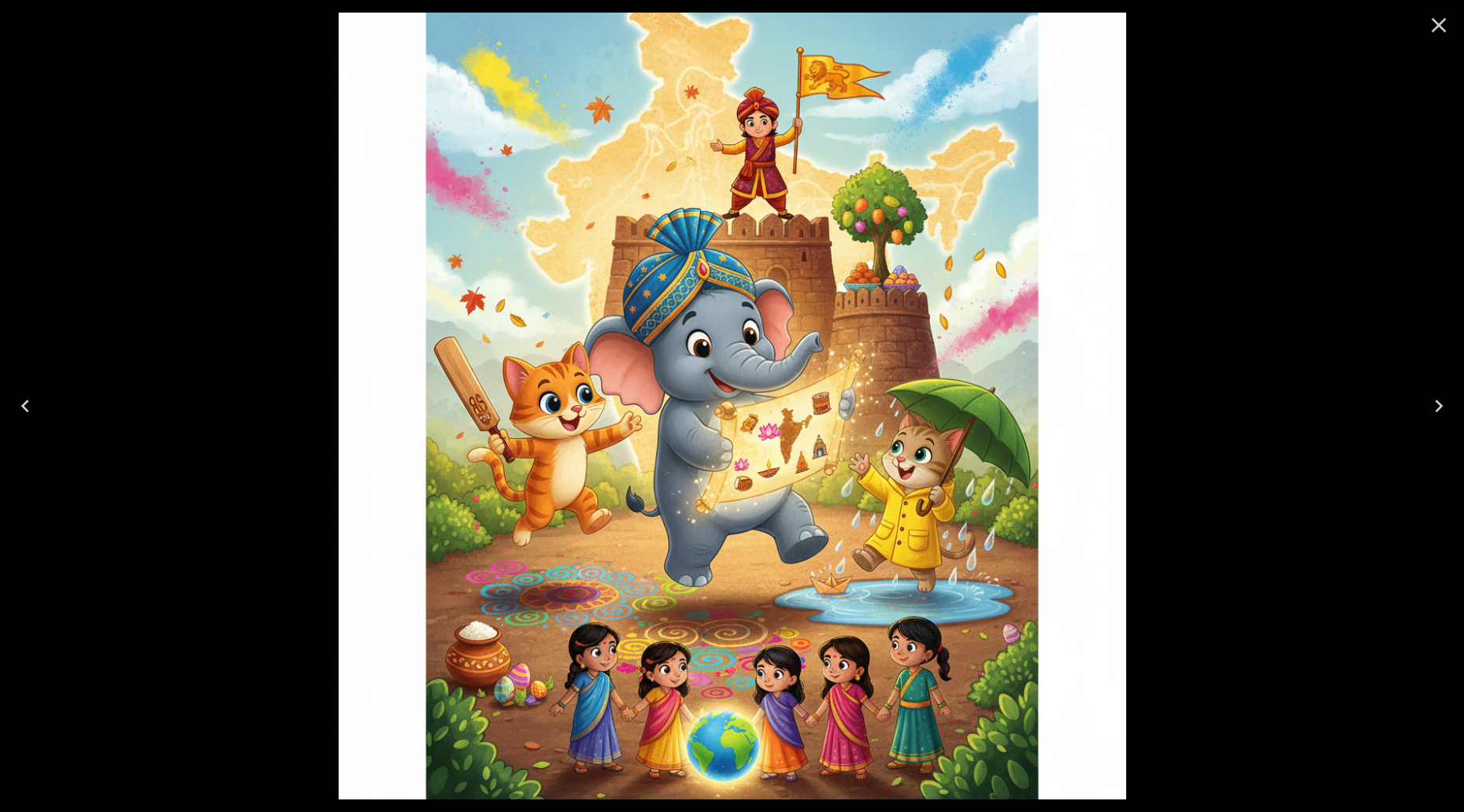
drag, startPoint x: 1425, startPoint y: 25, endPoint x: 1456, endPoint y: 65, distance: 50.6
click at [1426, 24] on icon "Close" at bounding box center [1439, 25] width 25 height 25
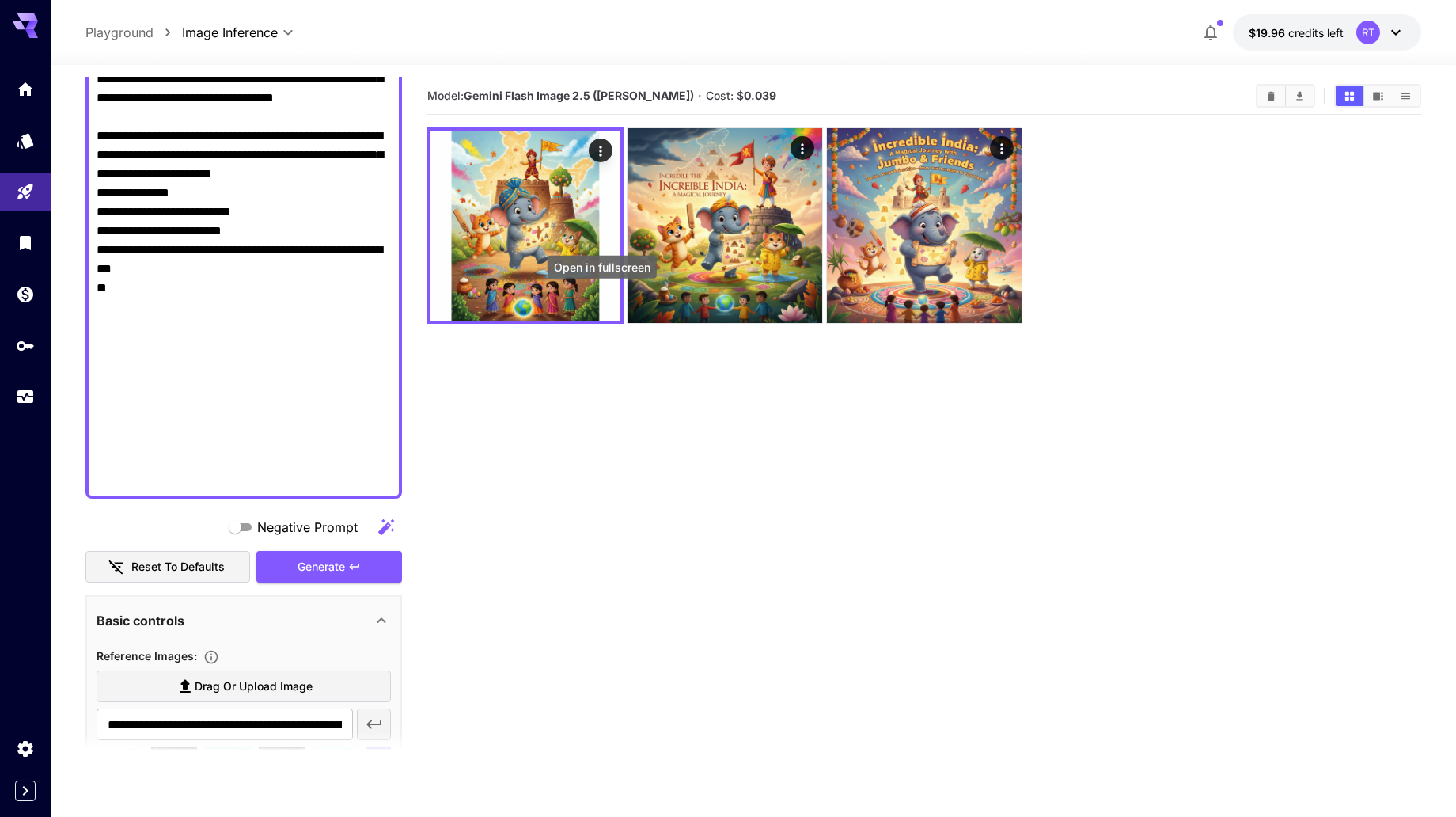
click at [0, 0] on icon "Open in fullscreen" at bounding box center [0, 0] width 0 height 0
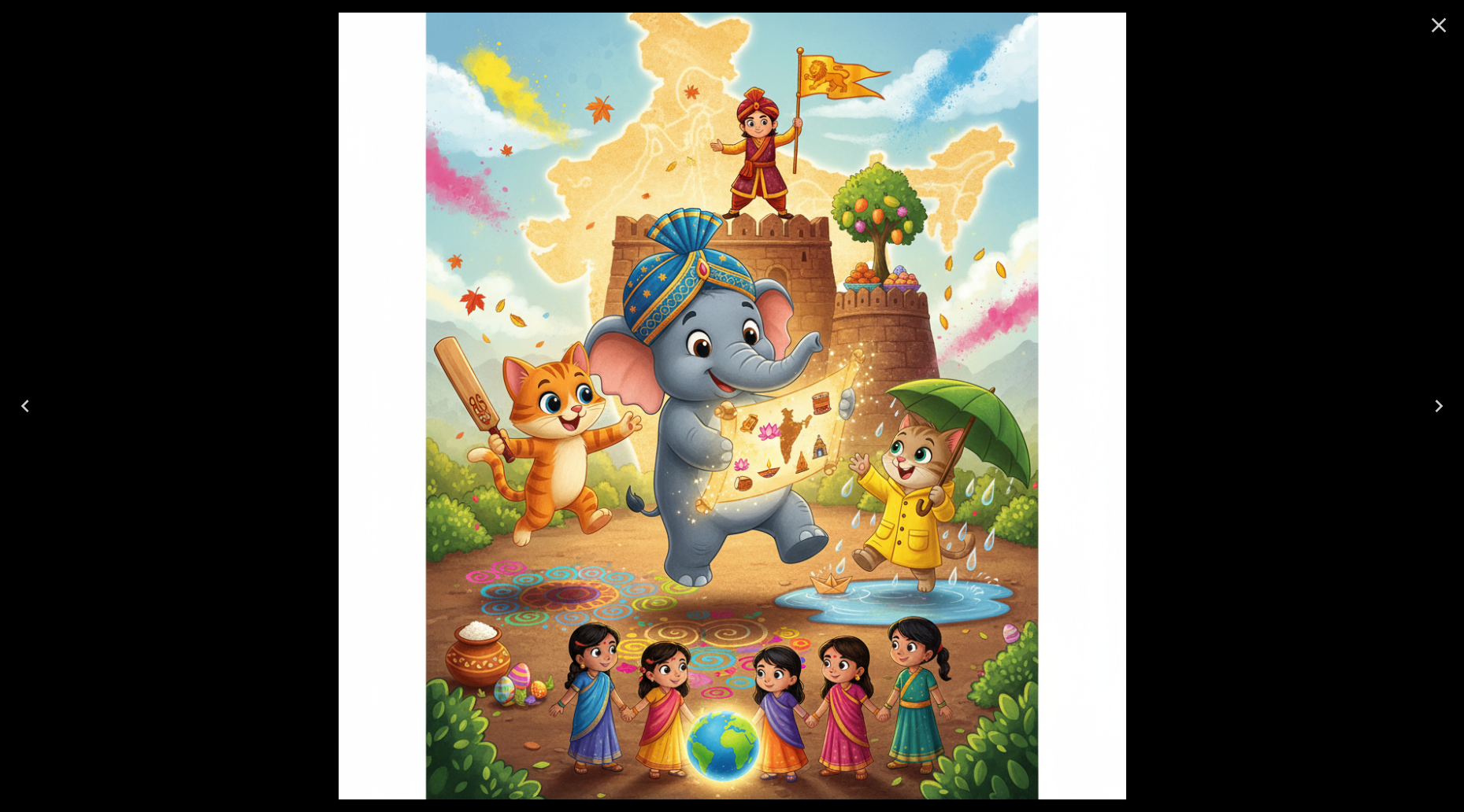
click at [1437, 27] on icon "Close" at bounding box center [1439, 25] width 25 height 25
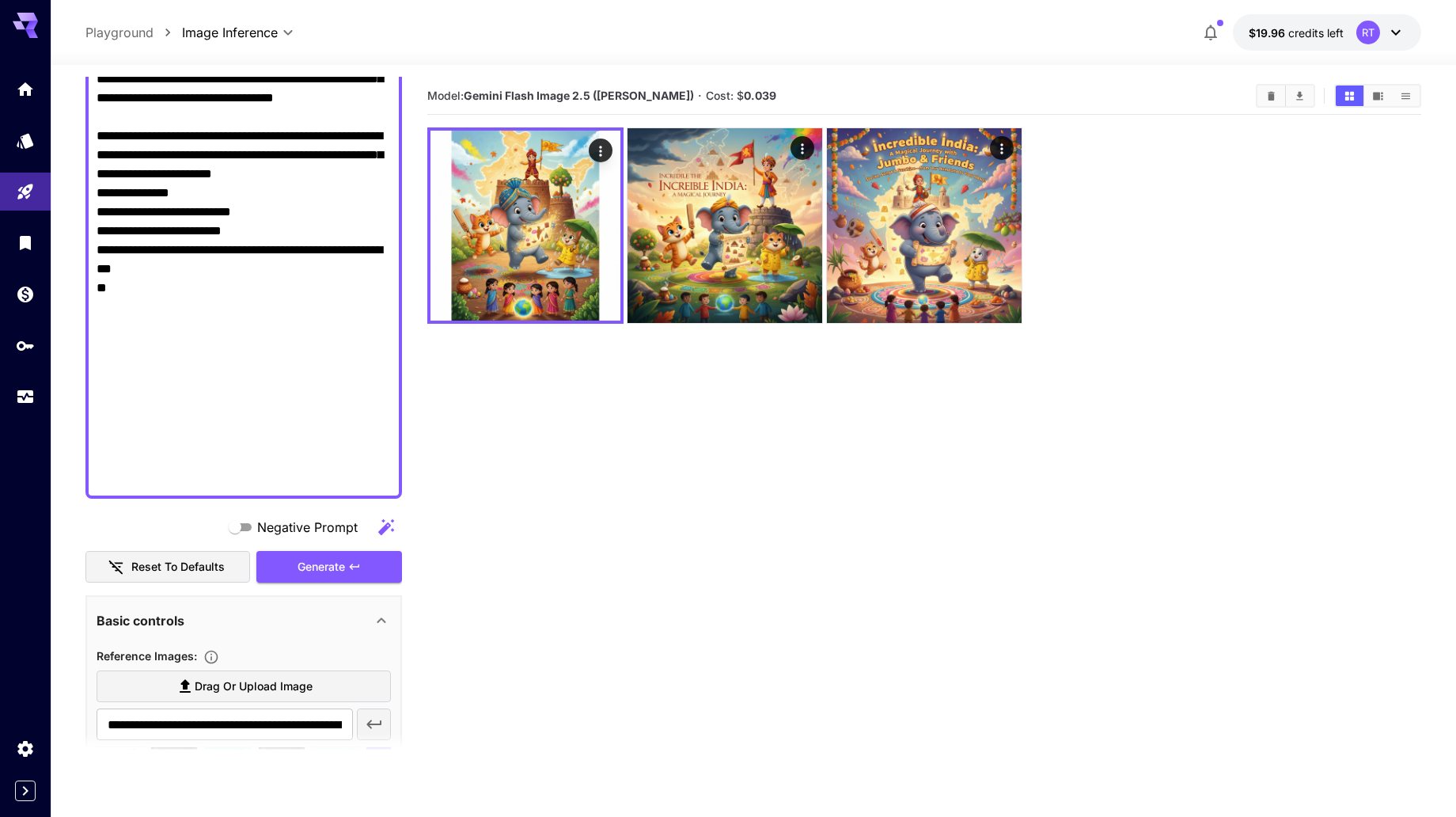
paste textarea "**********"
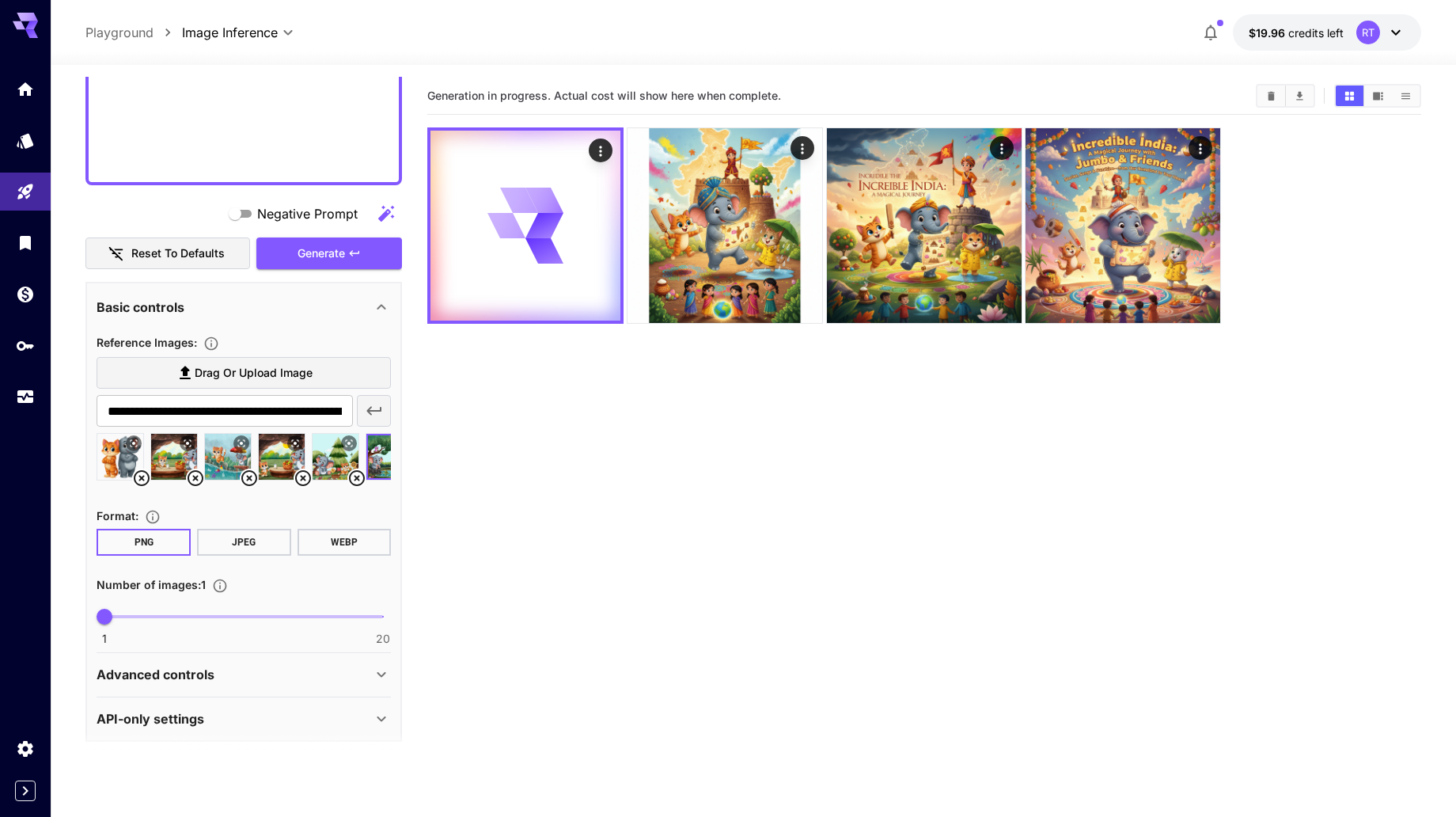
scroll to position [1476, 0]
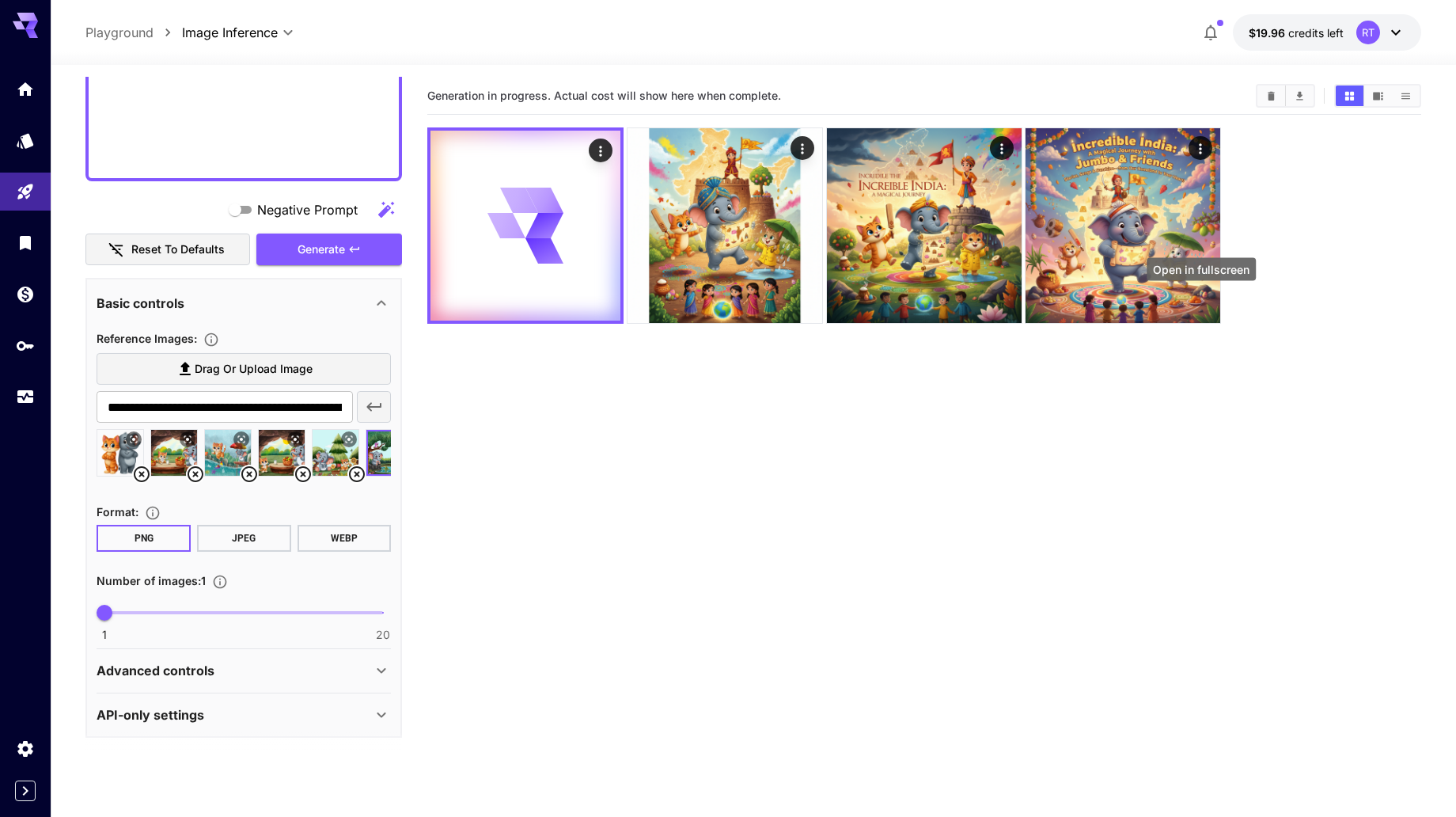
click at [0, 0] on icon "Open in fullscreen" at bounding box center [0, 0] width 0 height 0
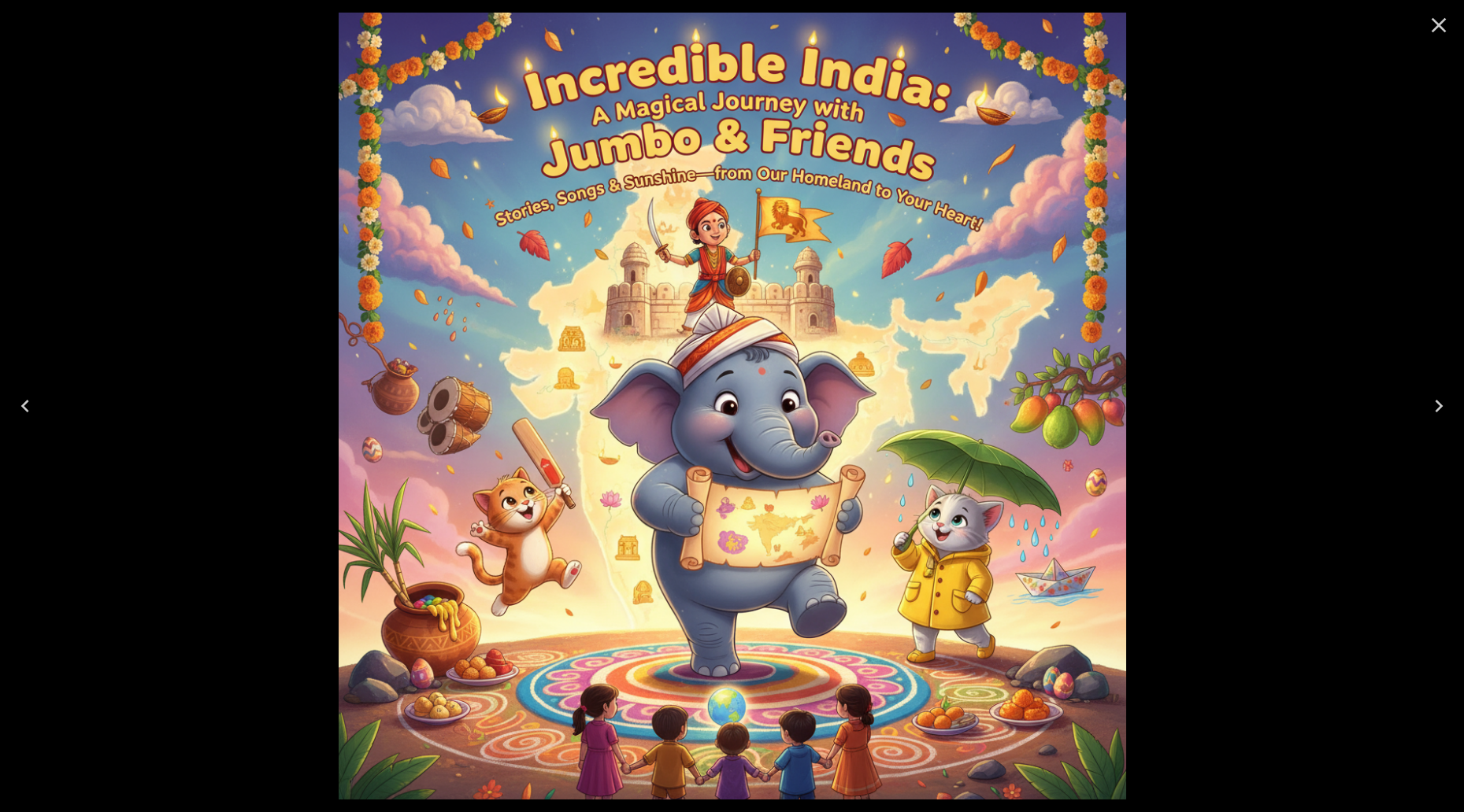
click at [1243, 265] on div at bounding box center [732, 406] width 1464 height 812
click at [1432, 25] on icon "Close" at bounding box center [1439, 25] width 25 height 25
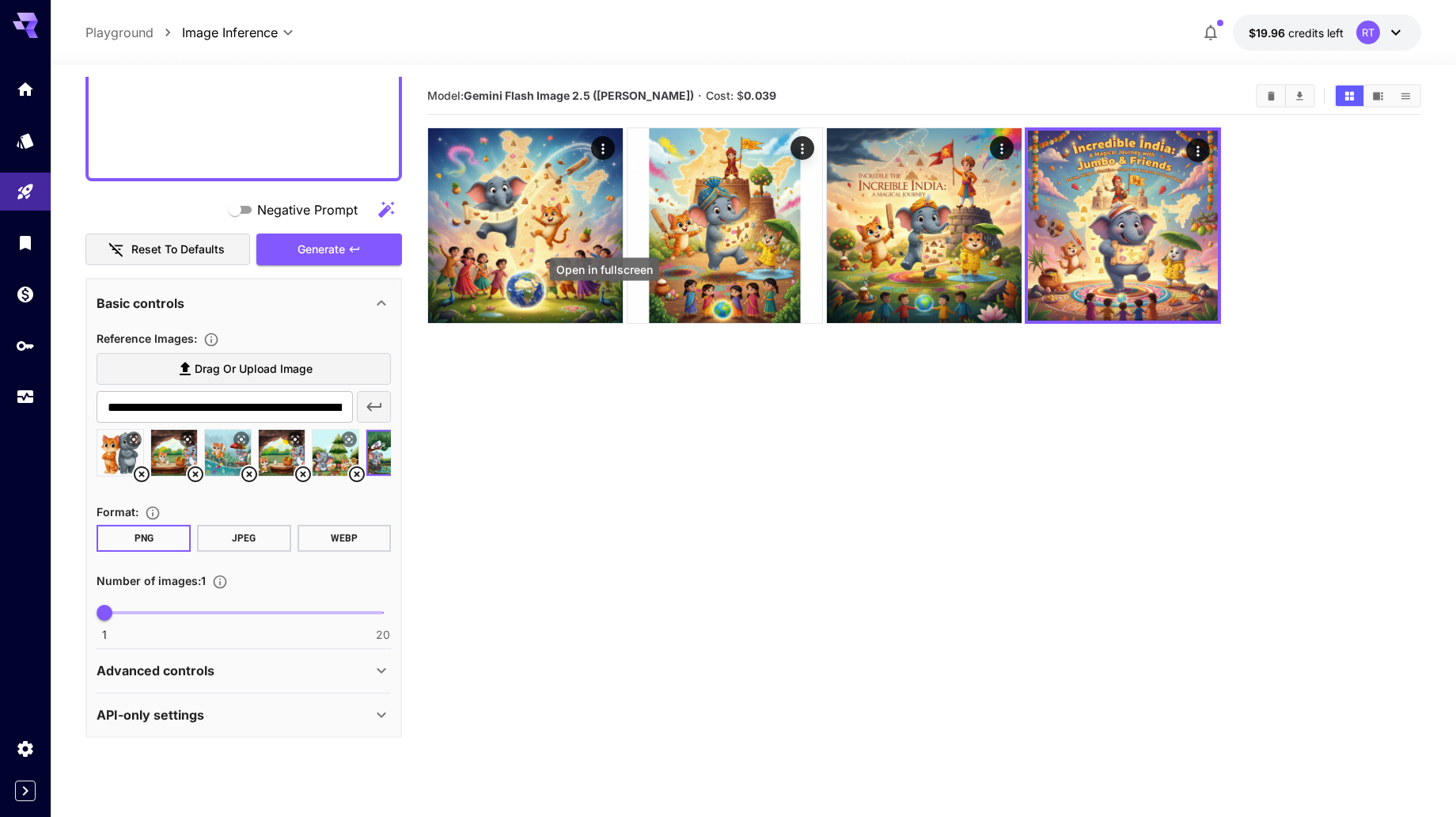
click at [0, 0] on icon "Open in fullscreen" at bounding box center [0, 0] width 0 height 0
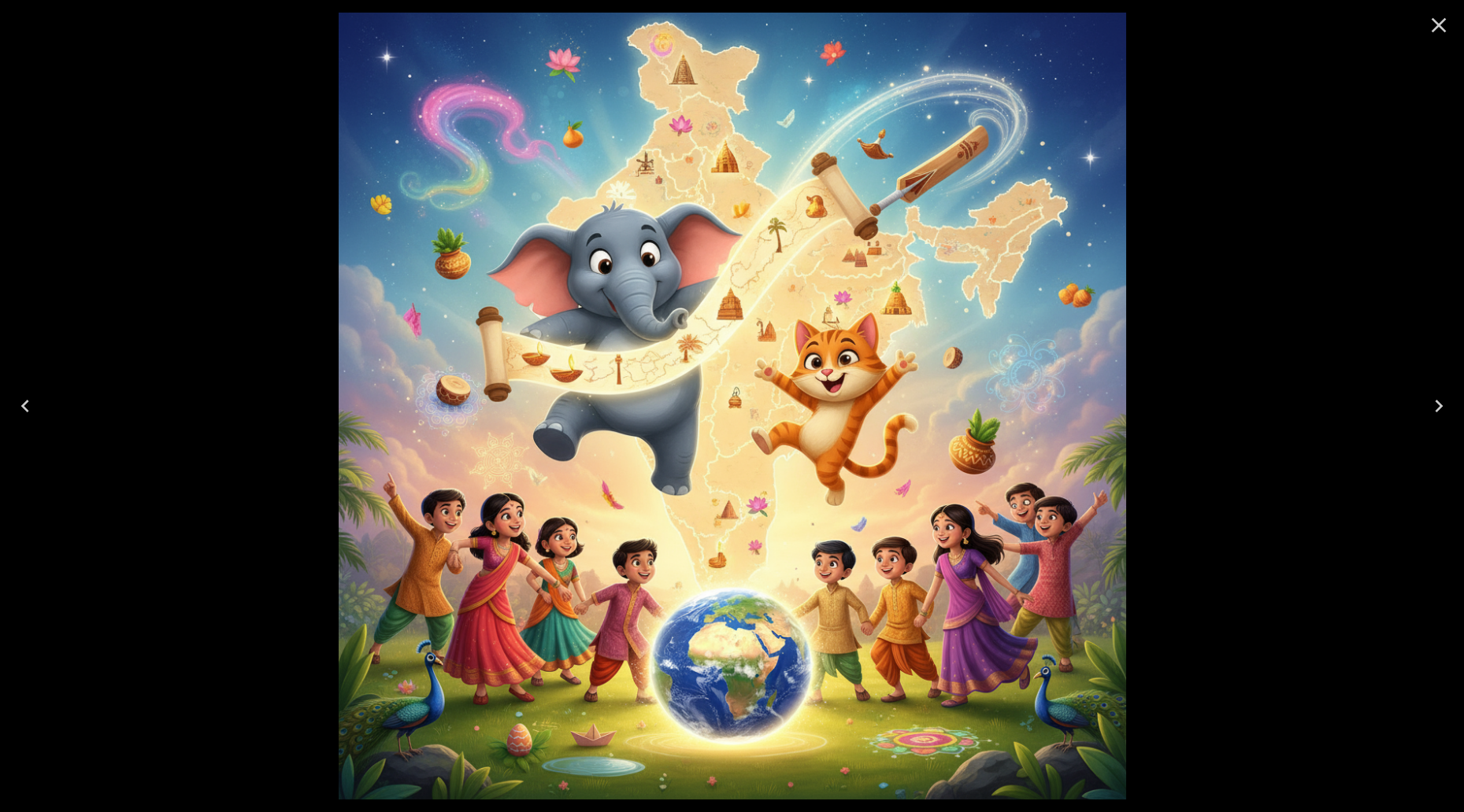
click at [1440, 17] on icon "Close" at bounding box center [1439, 25] width 25 height 25
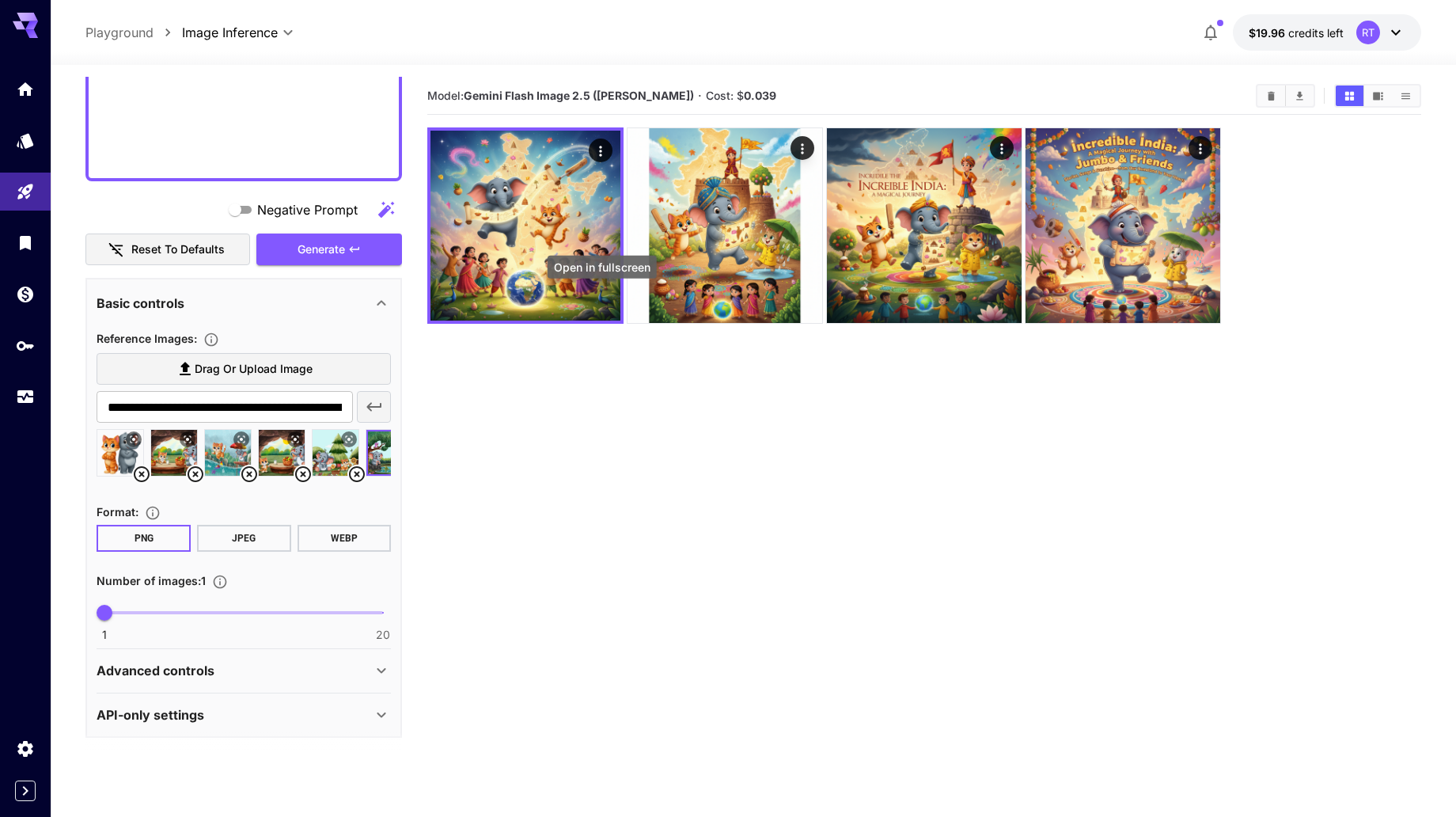
click at [0, 0] on icon "Open in fullscreen" at bounding box center [0, 0] width 0 height 0
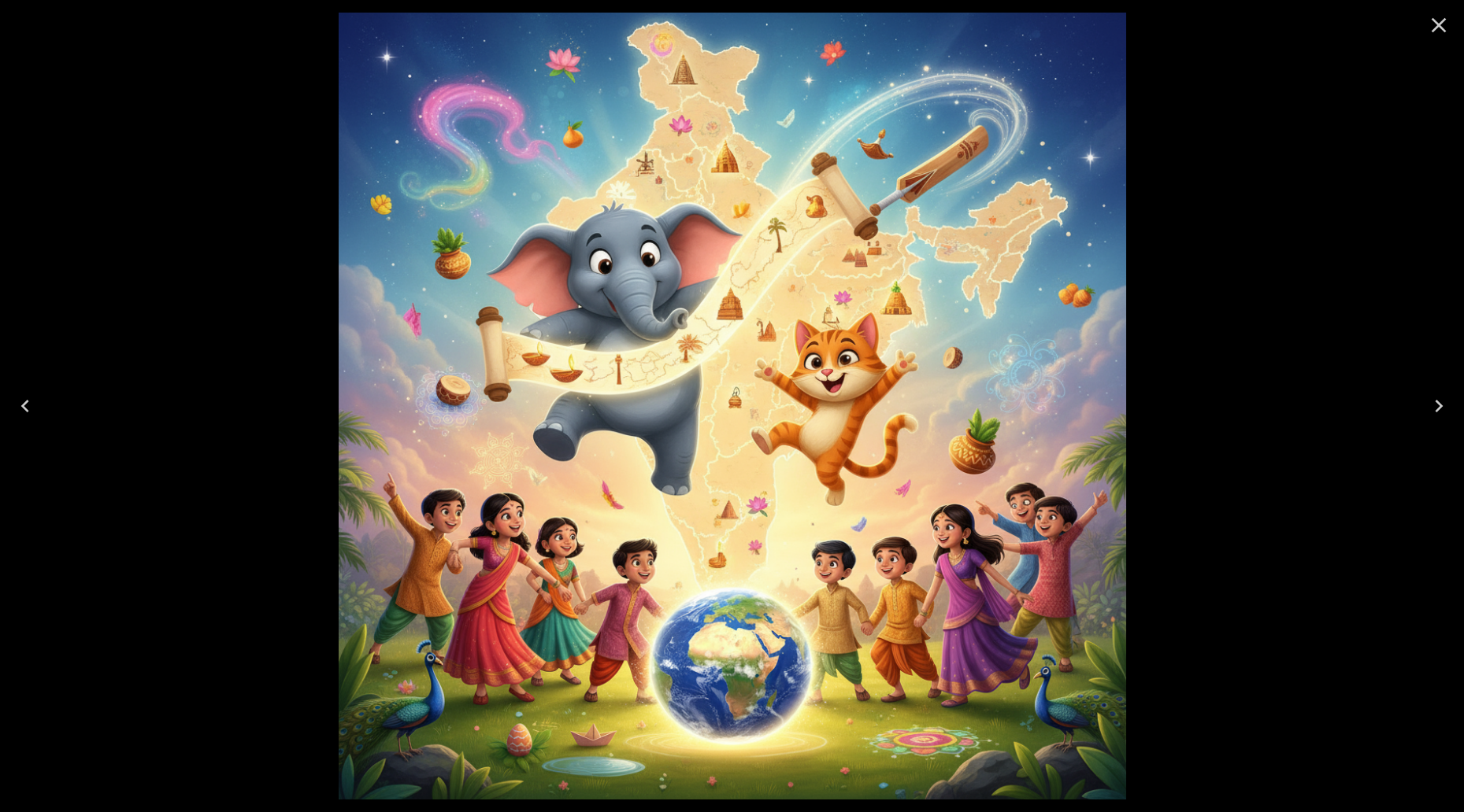
click at [1443, 28] on icon "Close" at bounding box center [1439, 25] width 25 height 25
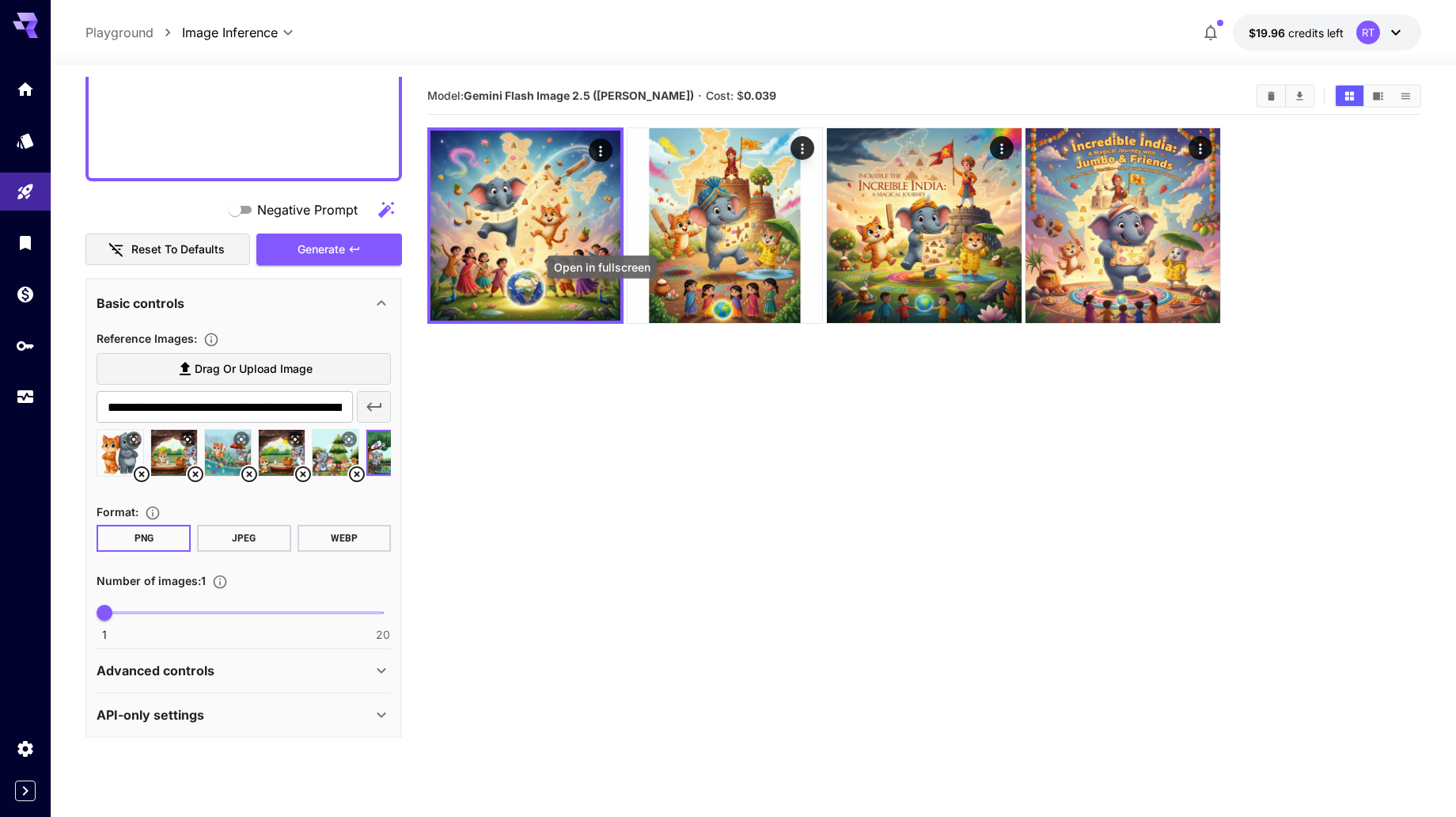
click at [0, 0] on icon "Open in fullscreen" at bounding box center [0, 0] width 0 height 0
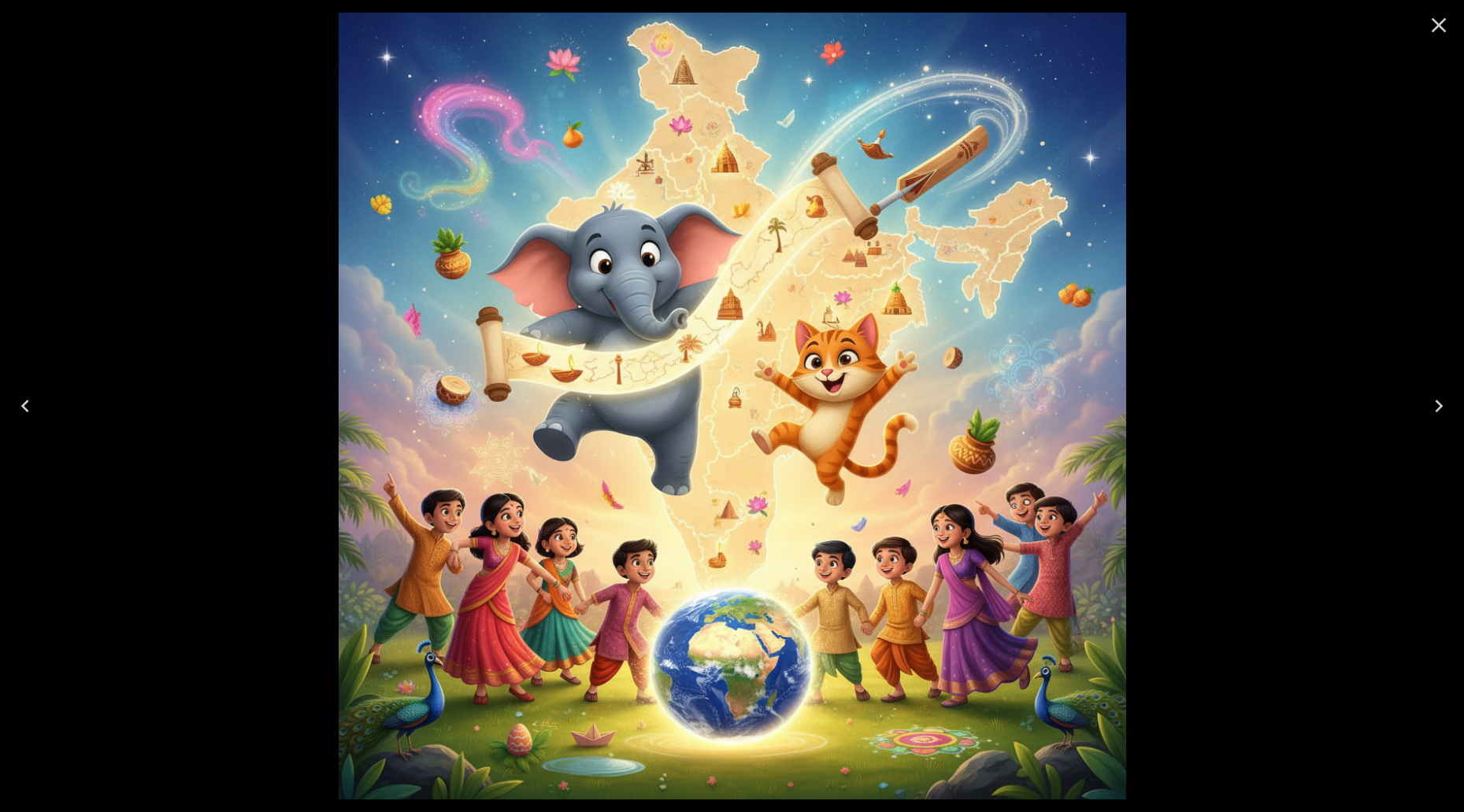
click at [1431, 24] on icon "Close" at bounding box center [1439, 25] width 25 height 25
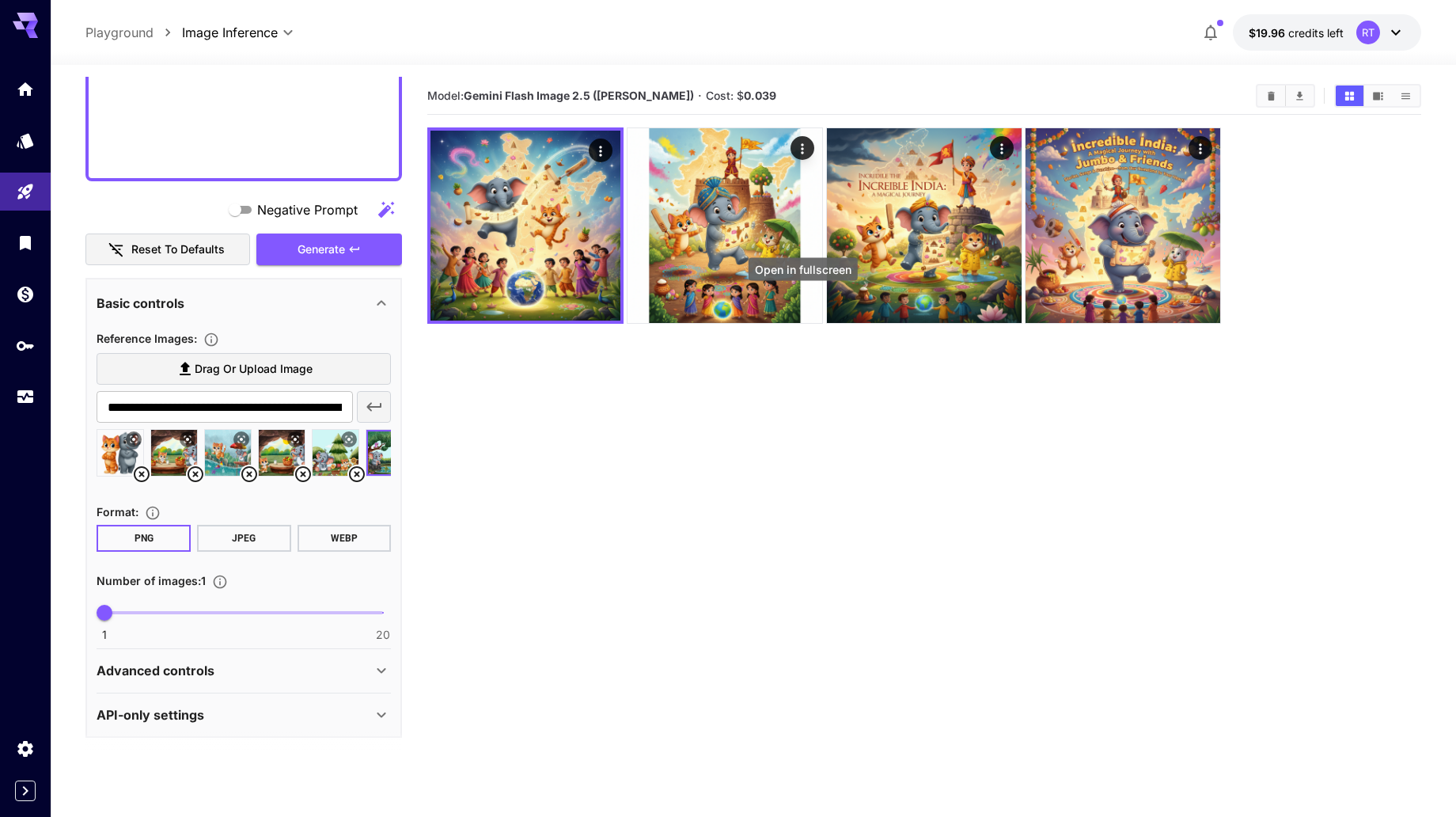
click at [0, 0] on icon "Open in fullscreen" at bounding box center [0, 0] width 0 height 0
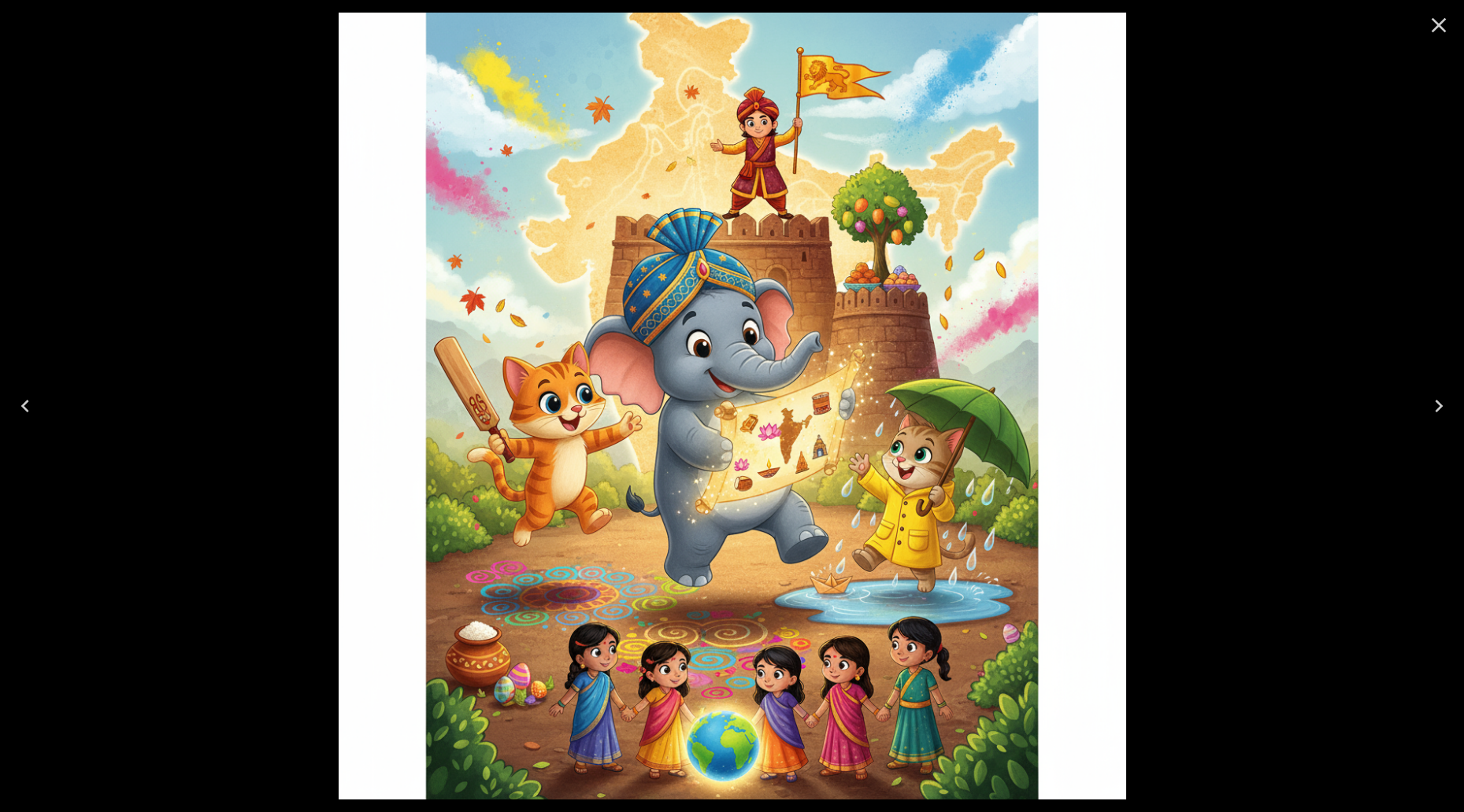
click at [1427, 19] on icon "Close" at bounding box center [1439, 25] width 25 height 25
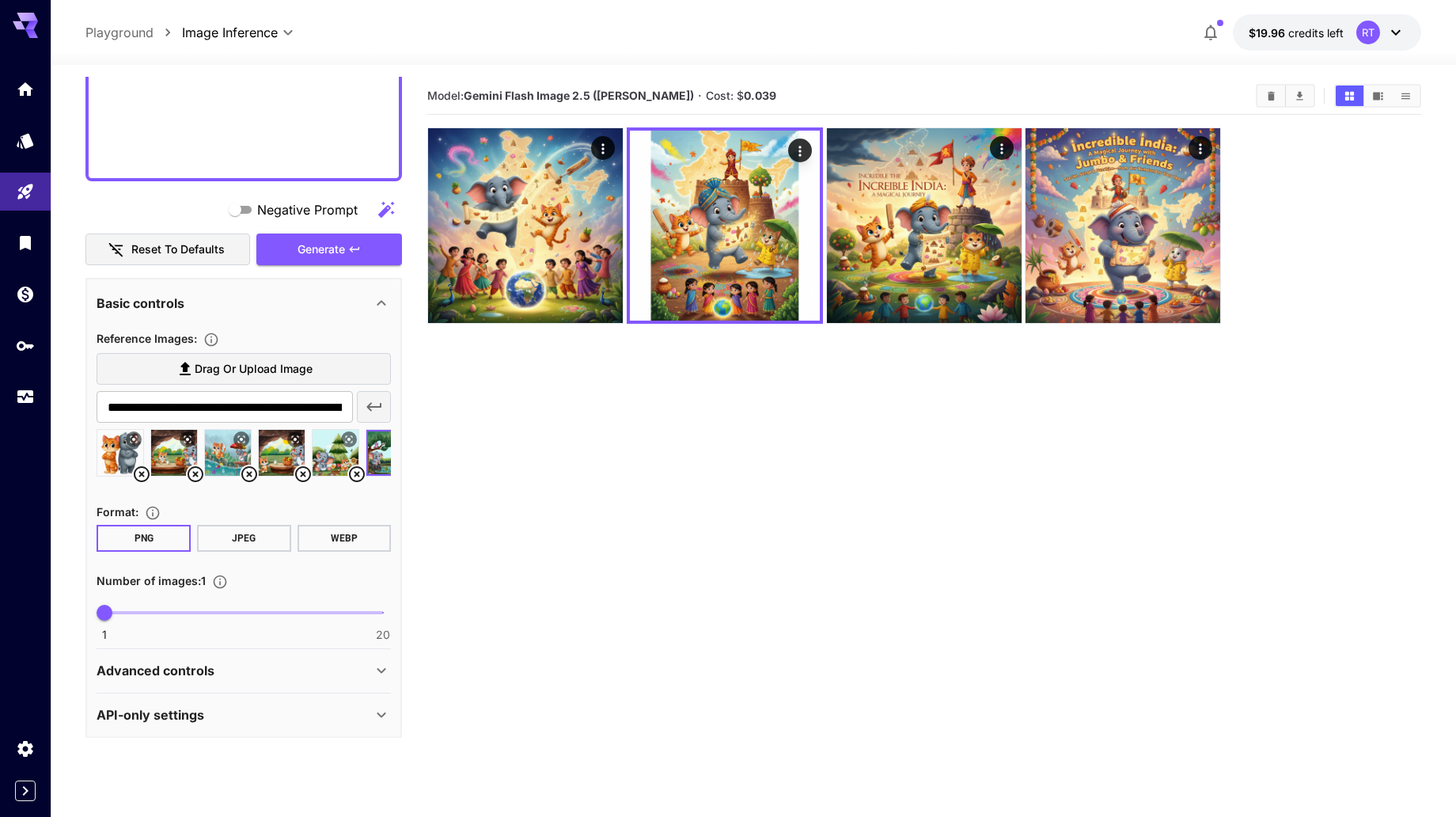
click at [0, 0] on icon "Open in fullscreen" at bounding box center [0, 0] width 0 height 0
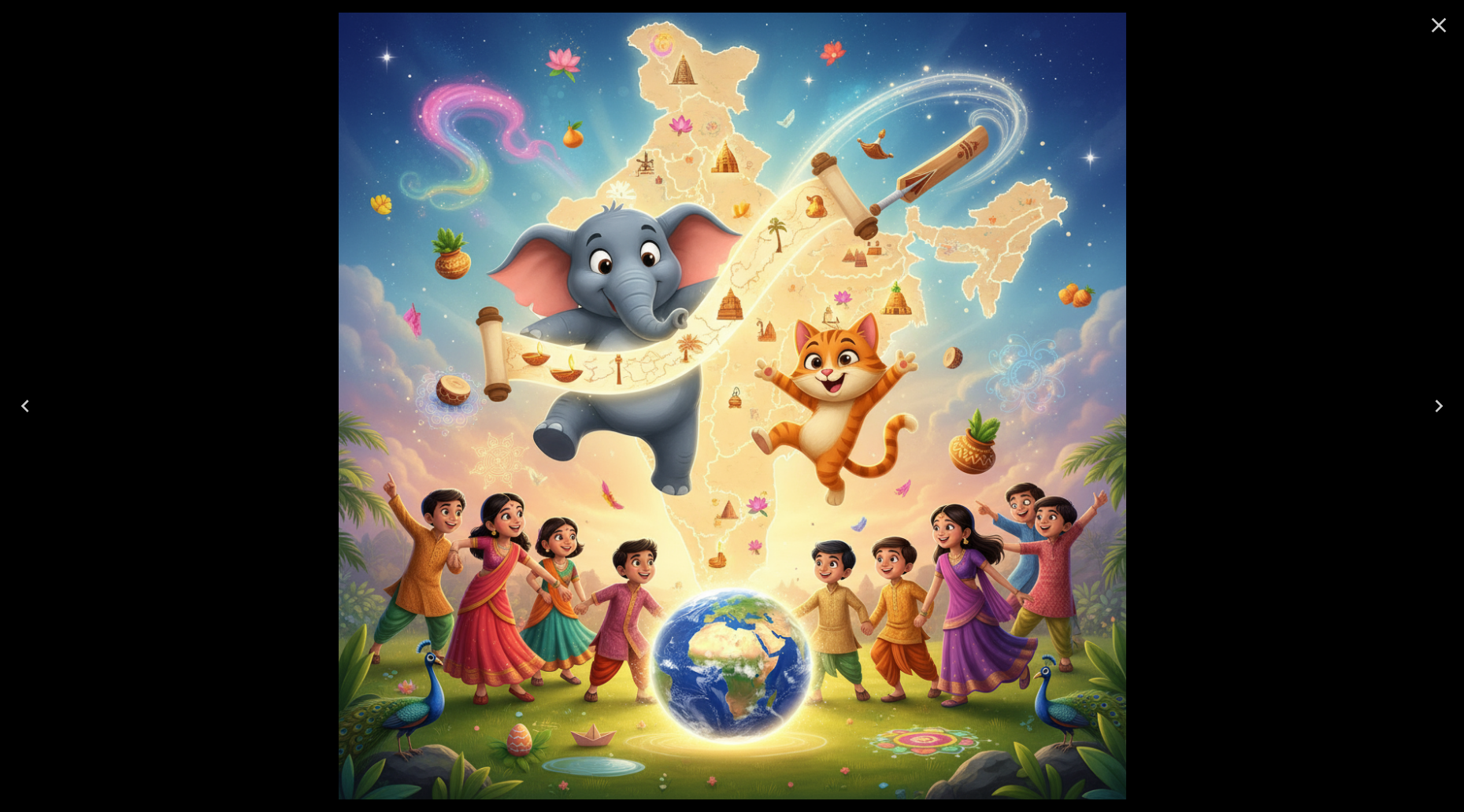
click at [1433, 25] on icon "Close" at bounding box center [1439, 25] width 25 height 25
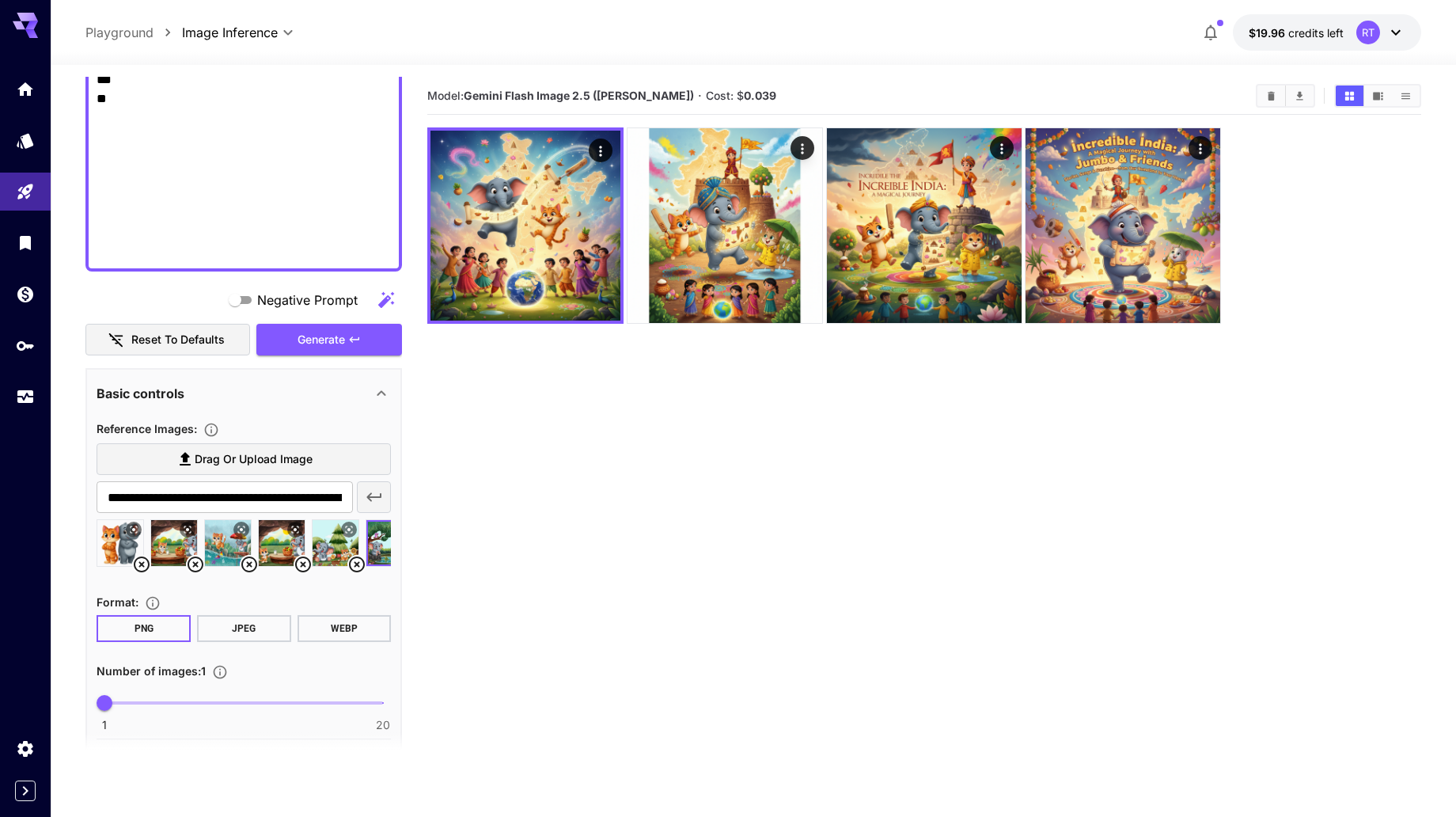
scroll to position [1279, 0]
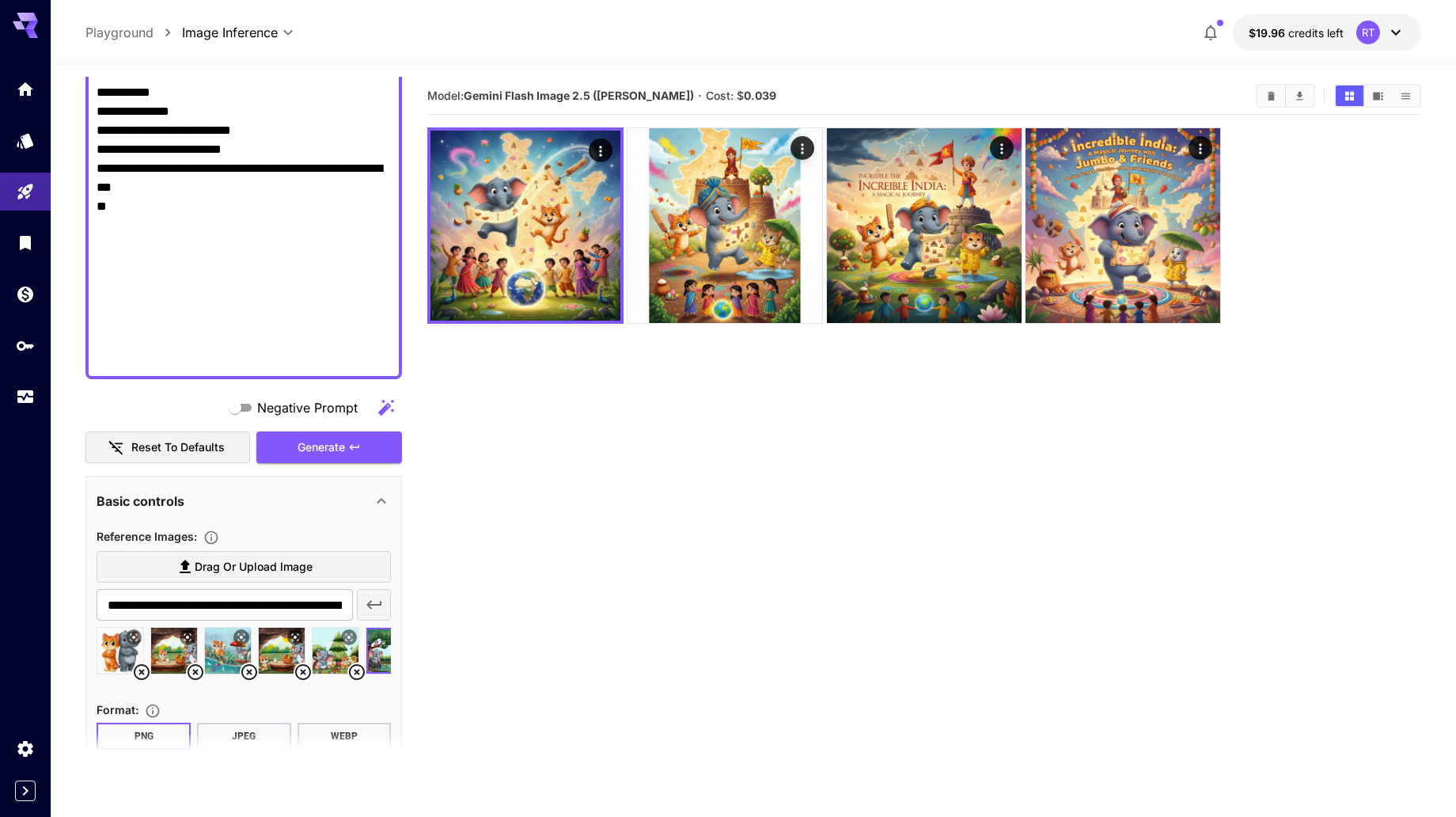
paste textarea "**********"
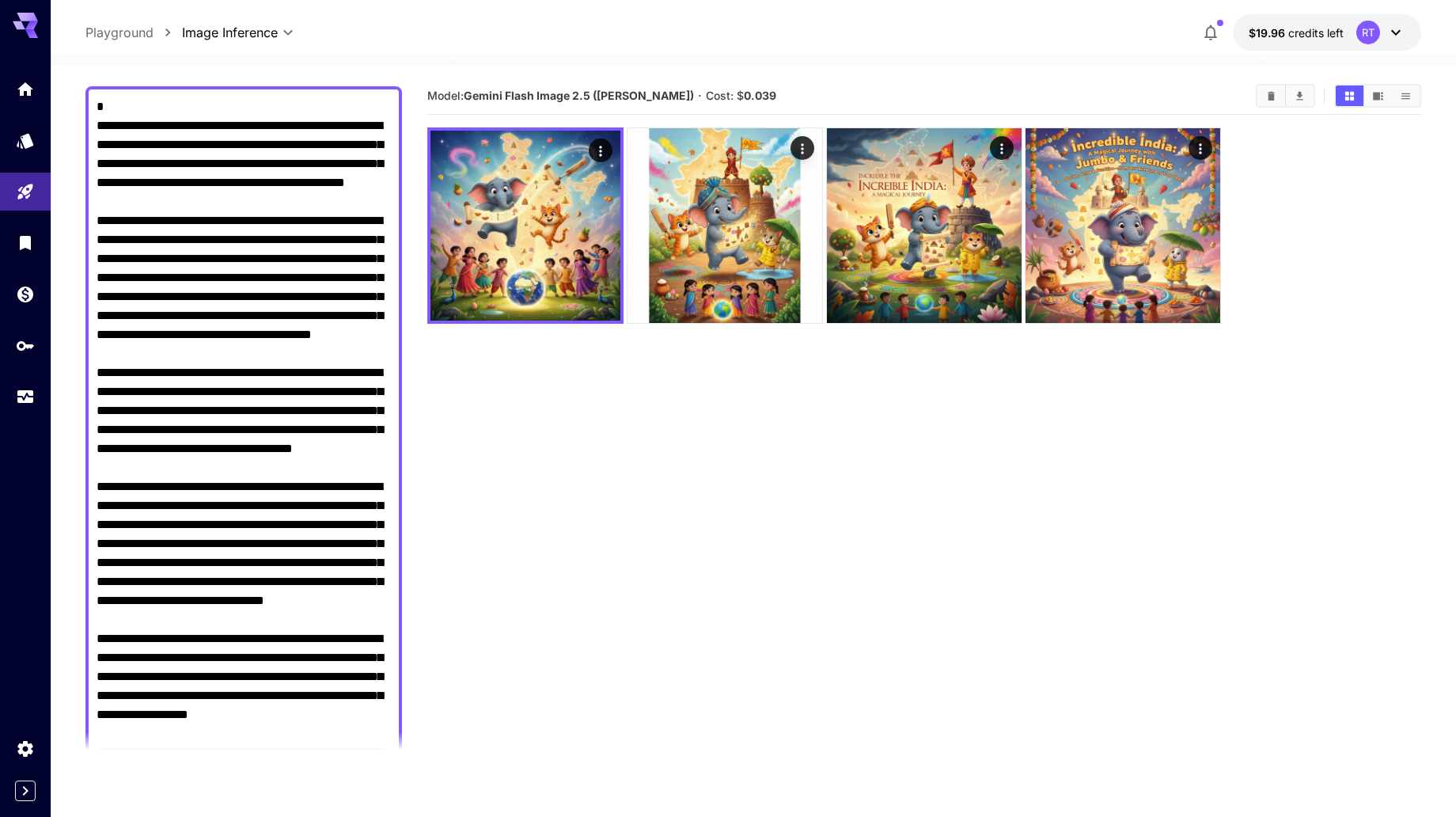
scroll to position [208, 0]
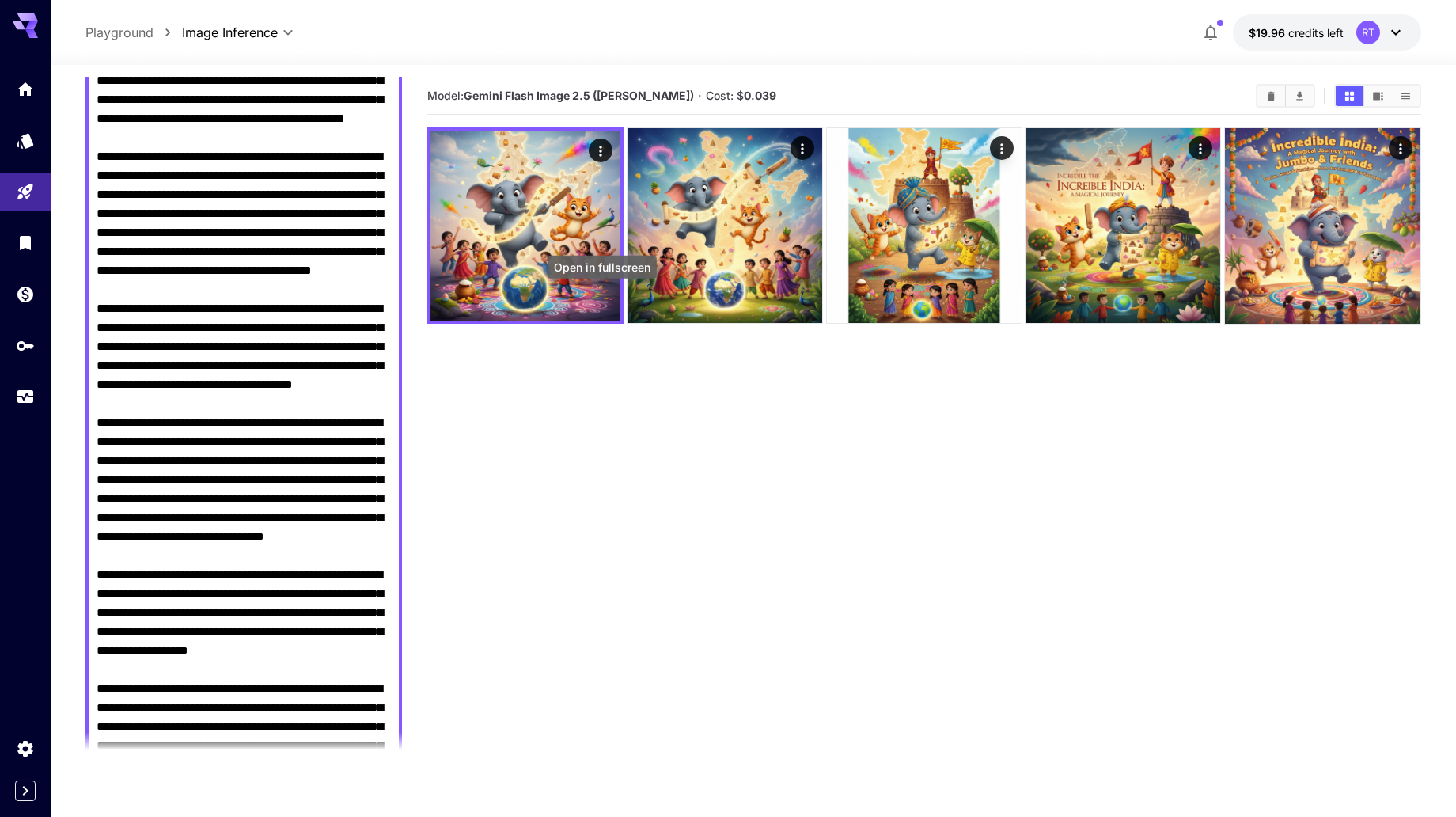
click at [0, 0] on icon "Open in fullscreen" at bounding box center [0, 0] width 0 height 0
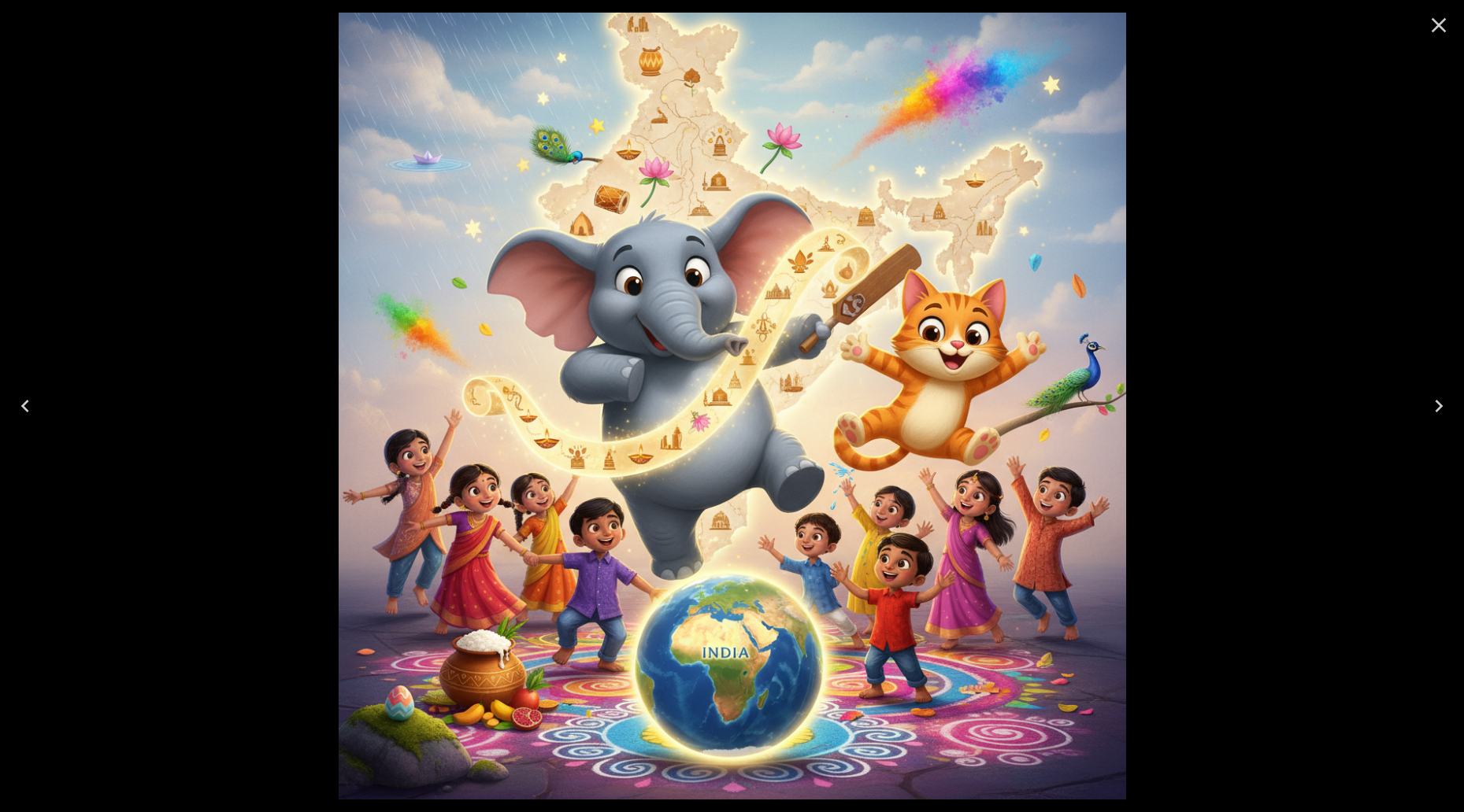
click at [1443, 28] on icon "Close" at bounding box center [1439, 25] width 25 height 25
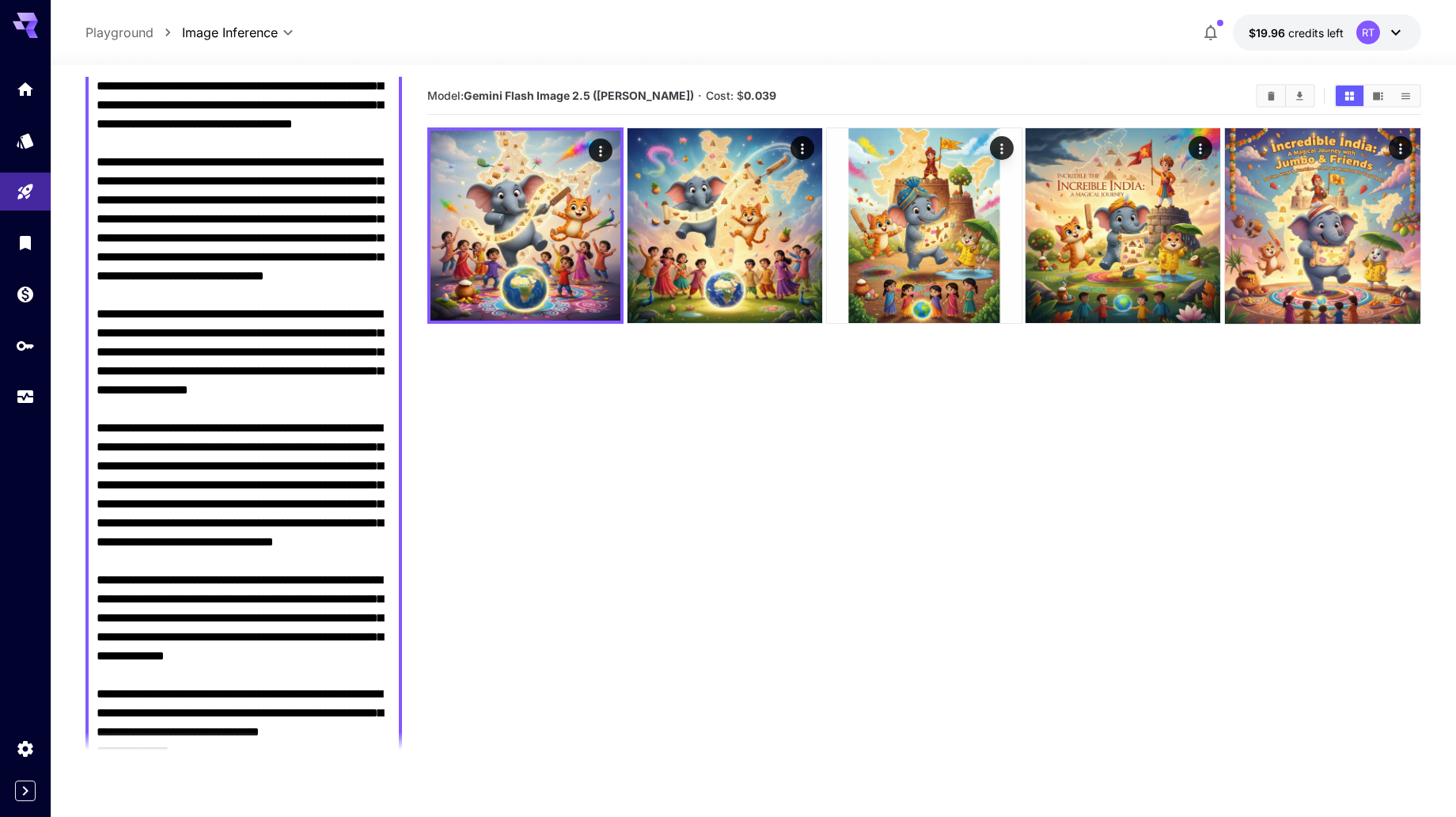
scroll to position [801, 0]
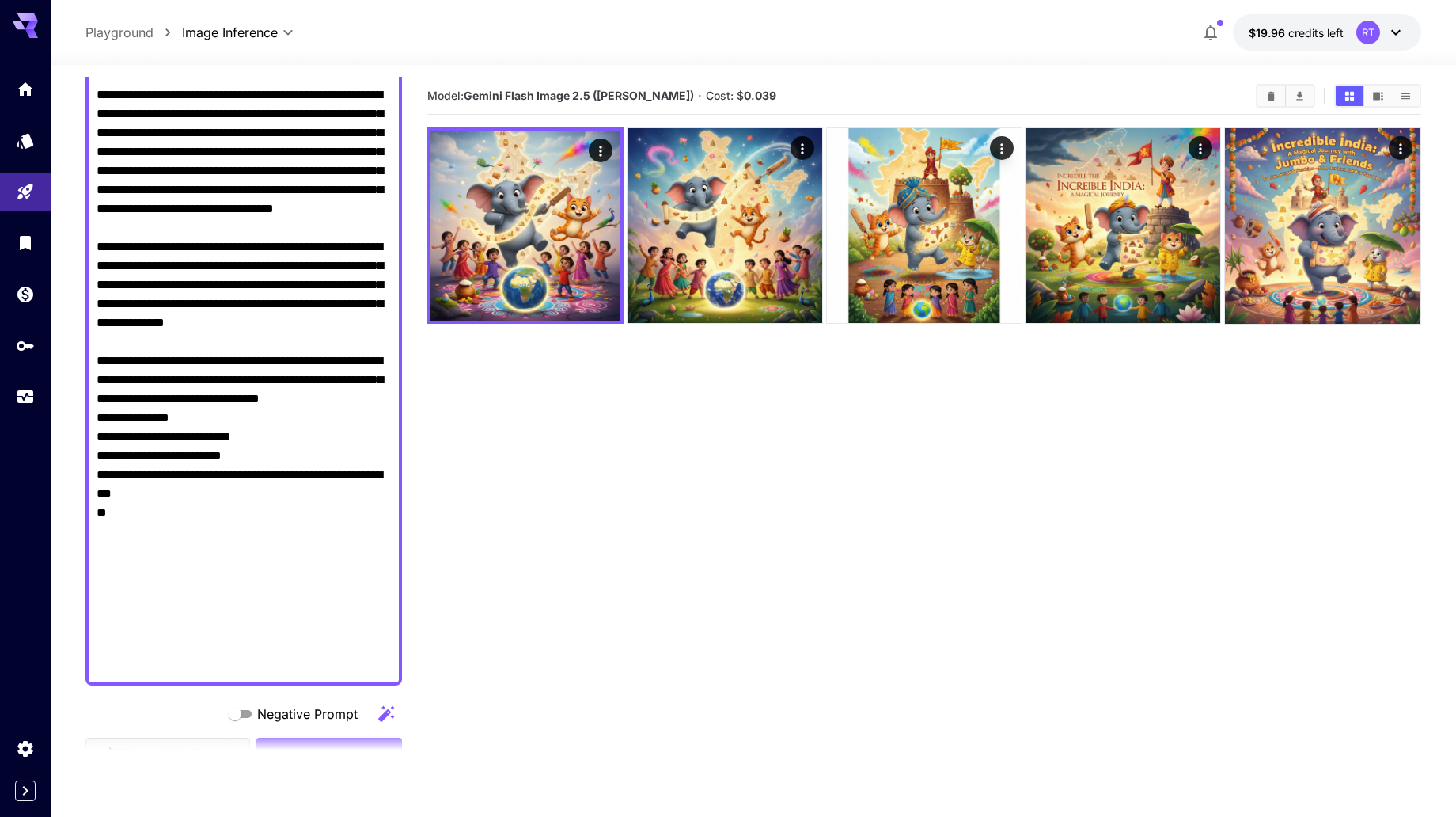
click at [159, 655] on textarea "Negative Prompt" at bounding box center [244, 56] width 296 height 1235
paste textarea "**********"
type textarea "**********"
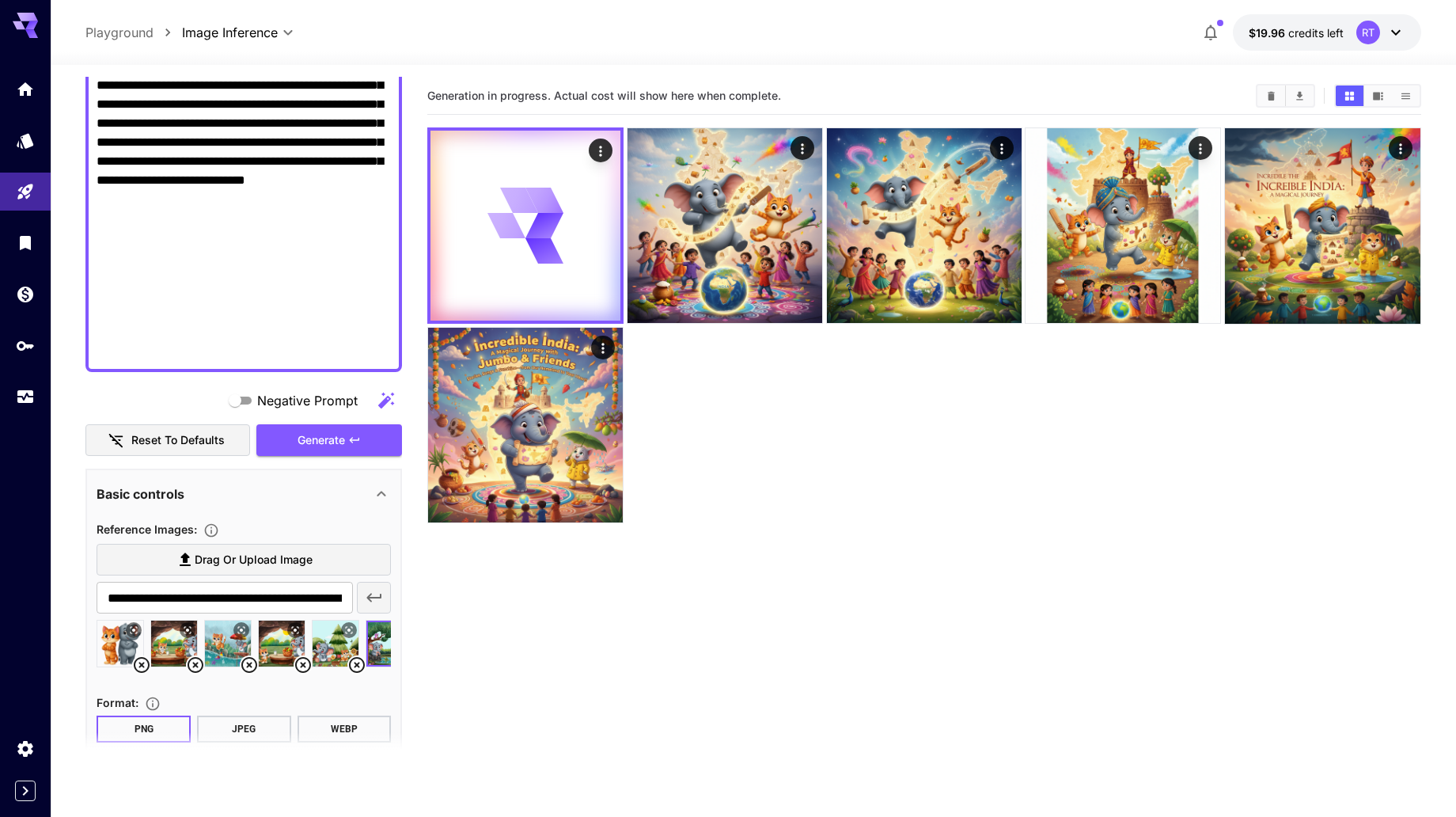
scroll to position [1266, 0]
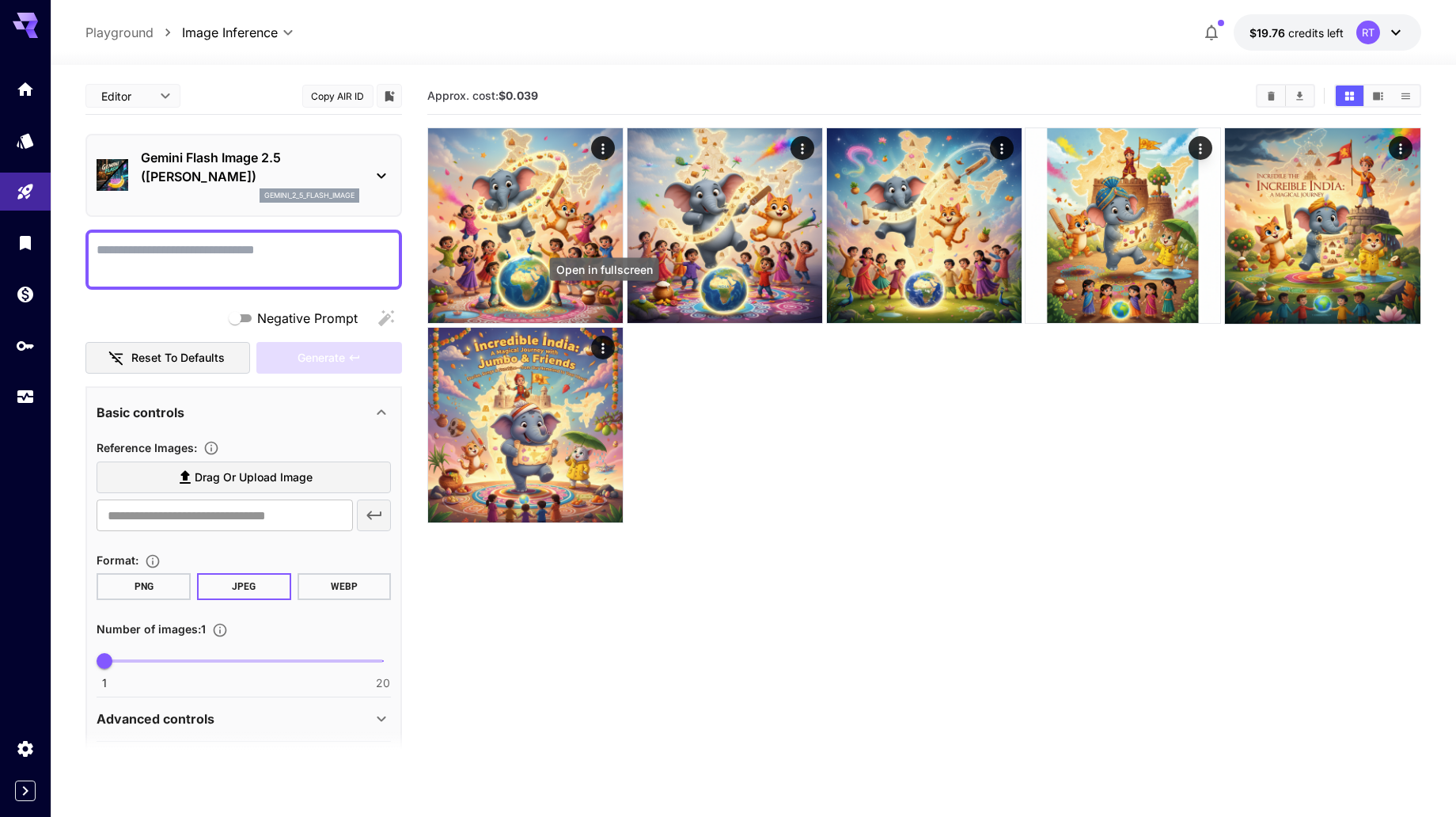
drag, startPoint x: 607, startPoint y: 301, endPoint x: 613, endPoint y: 336, distance: 35.5
click at [0, 0] on icon "Open in fullscreen" at bounding box center [0, 0] width 0 height 0
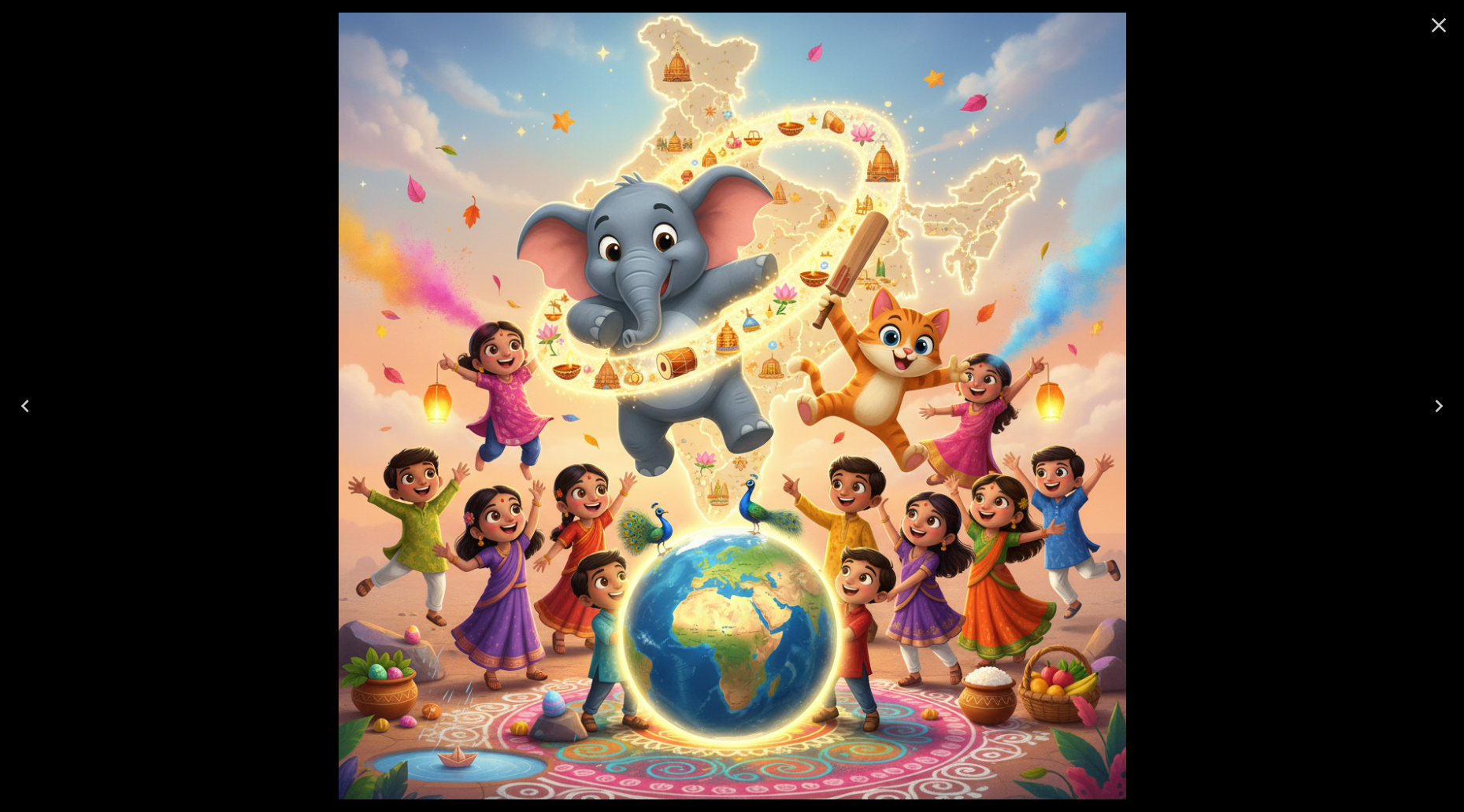
drag, startPoint x: 1429, startPoint y: 26, endPoint x: 1308, endPoint y: 124, distance: 155.7
click at [1429, 26] on icon "Close" at bounding box center [1439, 25] width 25 height 25
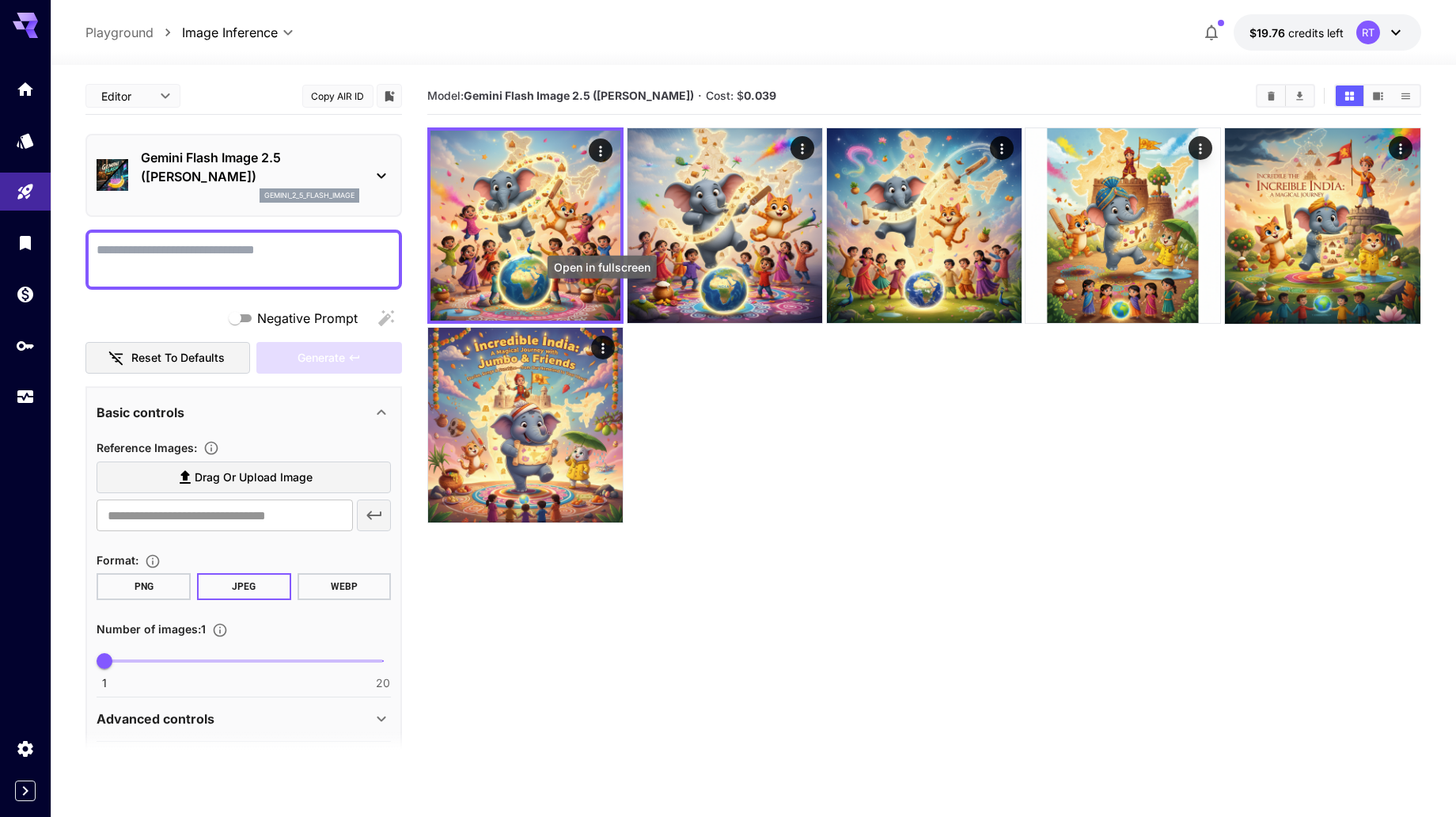
click at [0, 0] on icon "Open in fullscreen" at bounding box center [0, 0] width 0 height 0
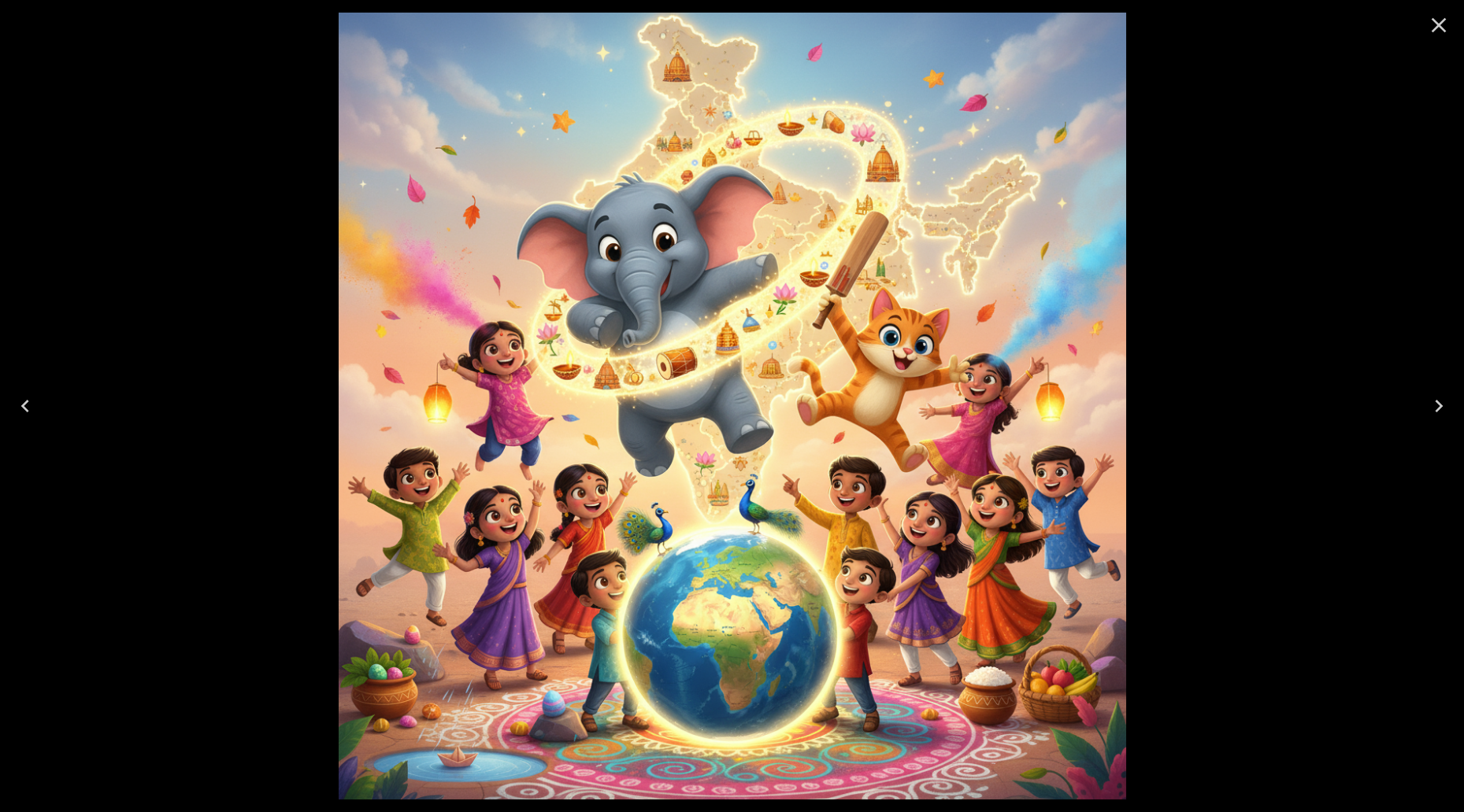
click at [1435, 24] on icon "Close" at bounding box center [1439, 25] width 25 height 25
